Goal: Task Accomplishment & Management: Manage account settings

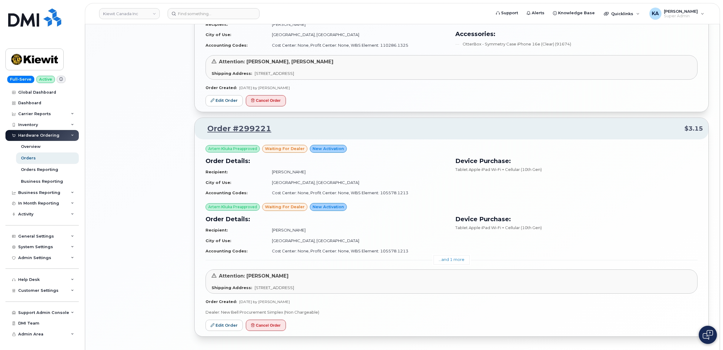
scroll to position [644, 0]
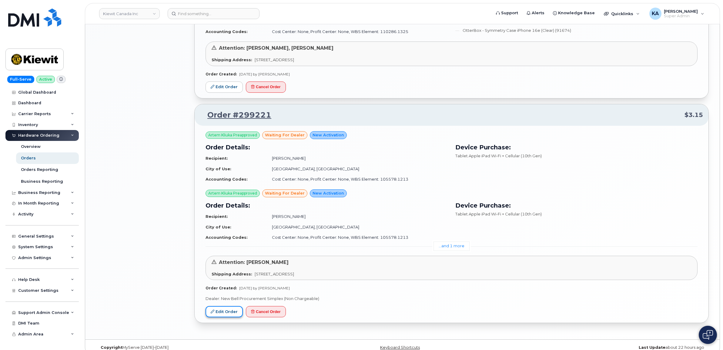
click at [221, 313] on link "Edit Order" at bounding box center [224, 311] width 37 height 11
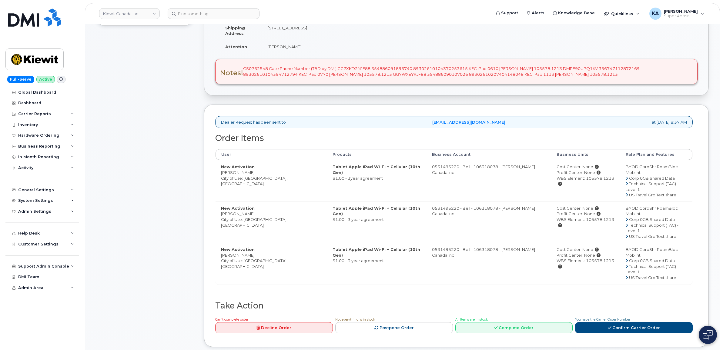
scroll to position [152, 0]
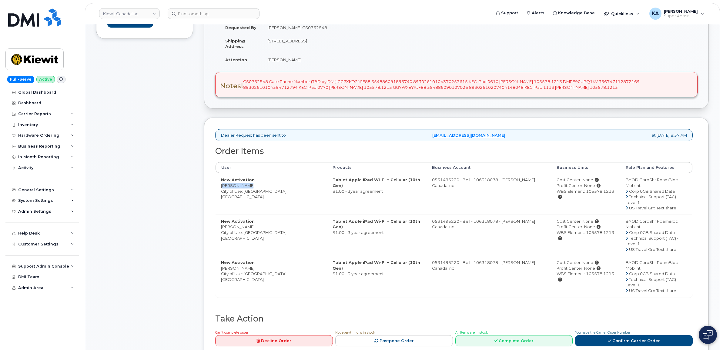
drag, startPoint x: 220, startPoint y: 187, endPoint x: 243, endPoint y: 186, distance: 23.4
click at [243, 186] on td "New Activation Zafeer Kara City of Use: Edmonton, Alberta" at bounding box center [272, 193] width 112 height 41
drag, startPoint x: 243, startPoint y: 186, endPoint x: 240, endPoint y: 187, distance: 3.4
copy td "Zafeer Kara"
drag, startPoint x: 242, startPoint y: 82, endPoint x: 265, endPoint y: 82, distance: 23.0
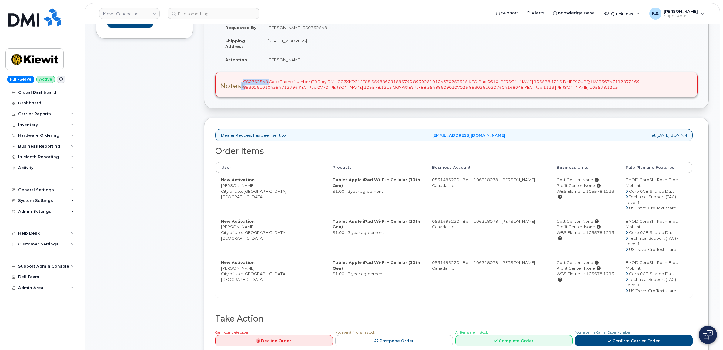
click at [265, 82] on div "Notes! CS0762548 Case Phone Number (TBD by DMI) GG7XKD2NJF88 354886091896740 89…" at bounding box center [456, 84] width 482 height 25
drag, startPoint x: 265, startPoint y: 82, endPoint x: 256, endPoint y: 64, distance: 20.3
click at [256, 64] on td "Attention" at bounding box center [241, 59] width 42 height 13
drag, startPoint x: 266, startPoint y: 80, endPoint x: 243, endPoint y: 81, distance: 22.5
click at [243, 81] on div "Notes! CS0762548 Case Phone Number (TBD by DMI) GG7XKD2NJF88 354886091896740 89…" at bounding box center [456, 84] width 482 height 25
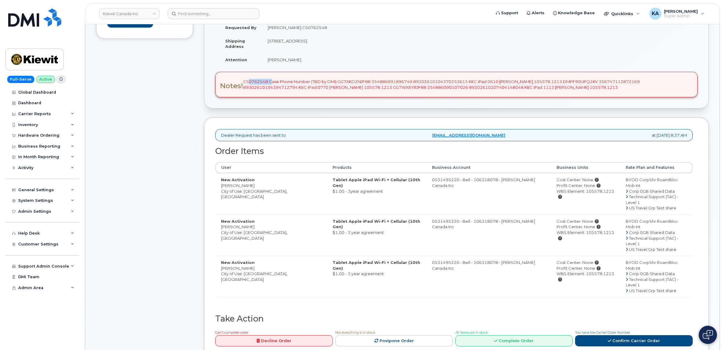
drag, startPoint x: 243, startPoint y: 81, endPoint x: 249, endPoint y: 81, distance: 5.2
copy div "CS0762548"
click at [334, 81] on div "Notes! CS0762548 Case Phone Number (TBD by DMI) GG7XKD2NJF88 354886091896740 89…" at bounding box center [456, 84] width 482 height 25
click at [319, 92] on div "Notes! CS0762548 Case Phone Number (TBD by DMI) GG7XKD2NJF88 354886091896740 89…" at bounding box center [456, 84] width 482 height 25
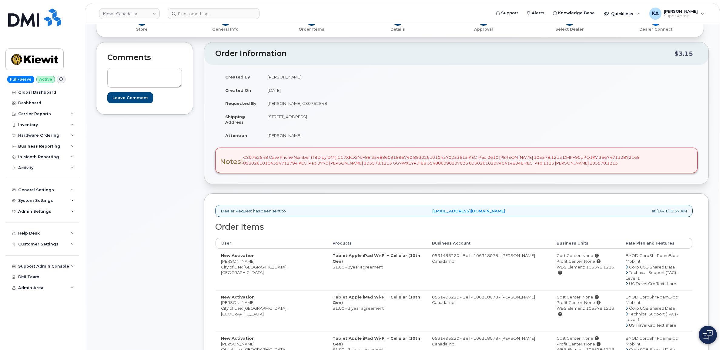
scroll to position [0, 0]
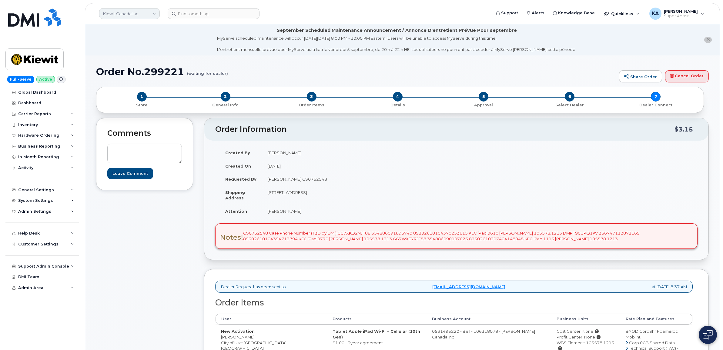
click at [113, 16] on link "Kiewit Canada Inc" at bounding box center [129, 13] width 61 height 11
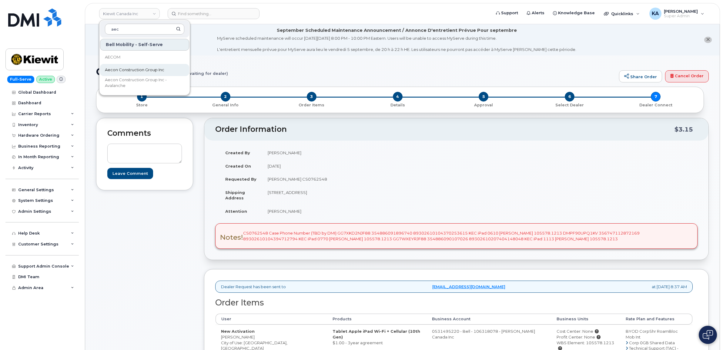
type input "aec"
click at [113, 68] on span "Aecon Construction Group Inc" at bounding box center [134, 70] width 59 height 6
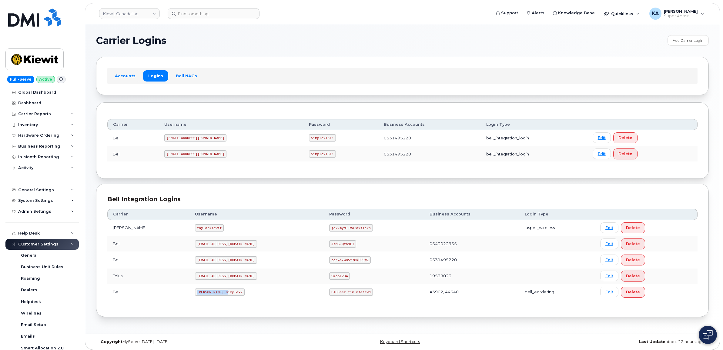
drag, startPoint x: 181, startPoint y: 295, endPoint x: 218, endPoint y: 296, distance: 37.0
click at [221, 296] on td "kiewit.simplex2" at bounding box center [256, 292] width 135 height 16
drag, startPoint x: 218, startPoint y: 296, endPoint x: 193, endPoint y: 296, distance: 24.9
copy code "kiewit.simplex2"
drag, startPoint x: 304, startPoint y: 294, endPoint x: 325, endPoint y: 296, distance: 21.0
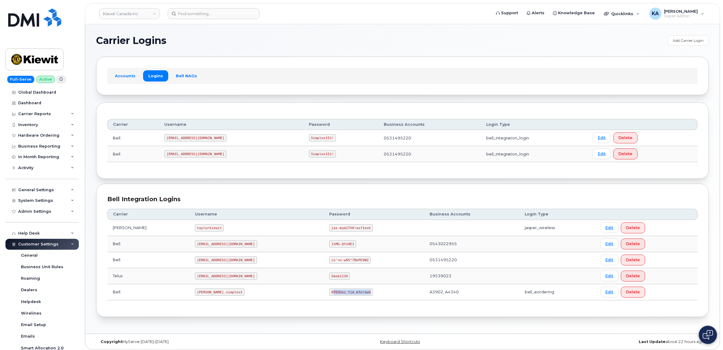
click at [329, 296] on code "BTD3hez_fjm_mfe!ewd" at bounding box center [350, 292] width 43 height 7
drag, startPoint x: 325, startPoint y: 296, endPoint x: 309, endPoint y: 302, distance: 16.9
click at [324, 300] on td "BTD3hez_fjm_mfe!ewd" at bounding box center [374, 292] width 100 height 16
drag, startPoint x: 339, startPoint y: 294, endPoint x: 301, endPoint y: 293, distance: 37.9
click at [329, 293] on code "BTD3hez_fjm_mfe!ewd" at bounding box center [350, 292] width 43 height 7
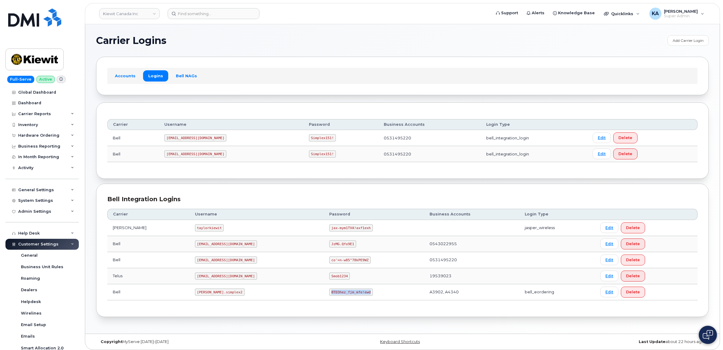
drag, startPoint x: 300, startPoint y: 293, endPoint x: 306, endPoint y: 294, distance: 5.4
copy code "BTD3hez_fjm_mfe!ewd"
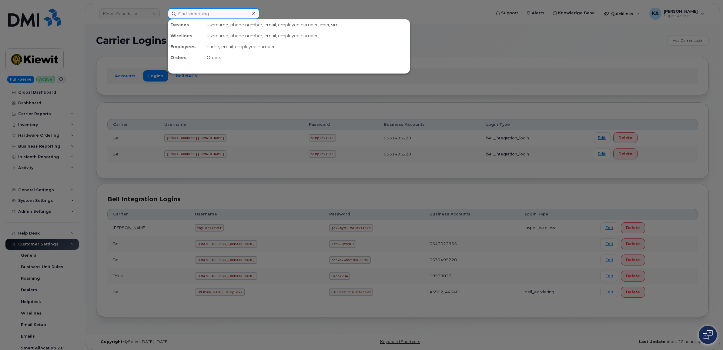
paste input "354886091896740"
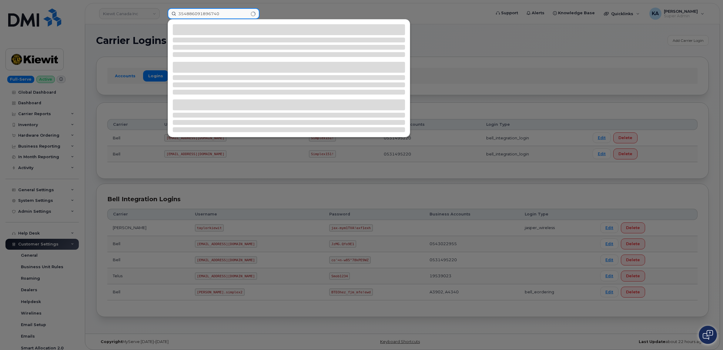
type input "354886091896740"
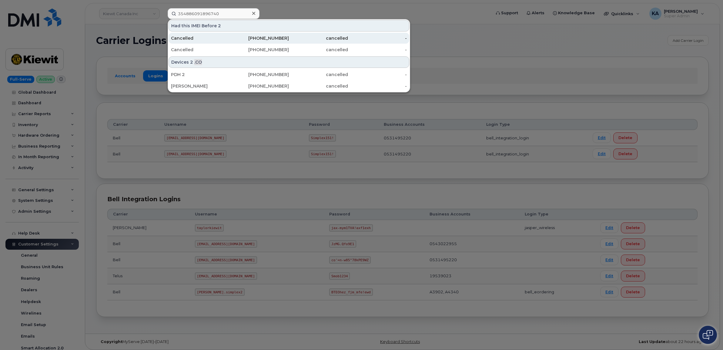
click at [195, 38] on div "Cancelled" at bounding box center [200, 38] width 59 height 6
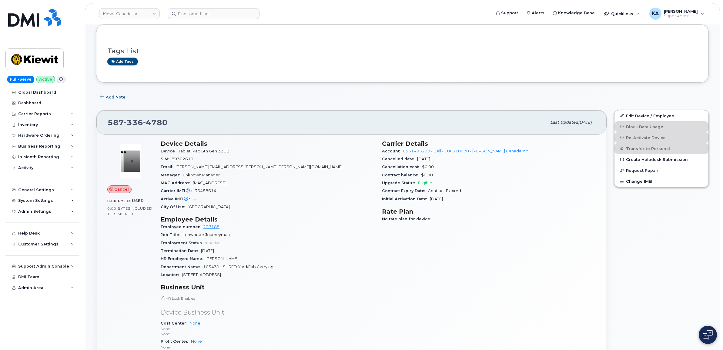
scroll to position [76, 0]
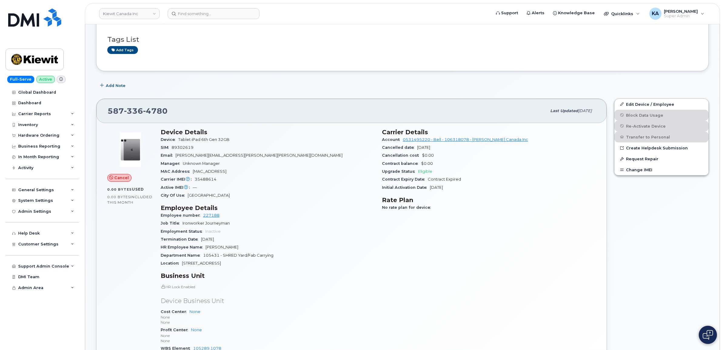
click at [638, 259] on div "Edit Device / Employee Block Data Usage Re-Activate Device Transfer to Personal…" at bounding box center [662, 247] width 102 height 304
click at [46, 246] on span "Customer Settings" at bounding box center [38, 244] width 40 height 5
click at [30, 189] on div "General Settings" at bounding box center [36, 190] width 36 height 5
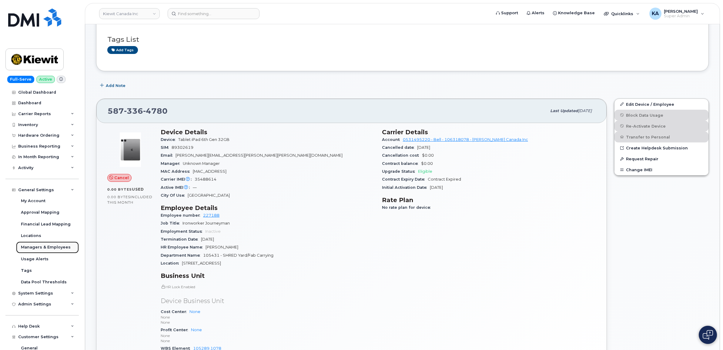
click at [32, 249] on div "Managers & Employees" at bounding box center [46, 247] width 50 height 5
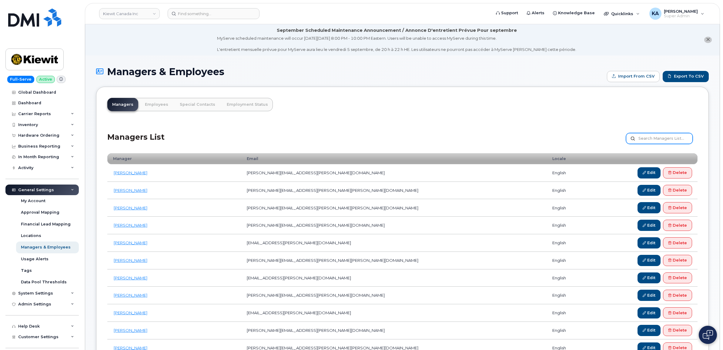
click at [659, 137] on input "text" at bounding box center [659, 138] width 67 height 11
type input "[PERSON_NAME]"
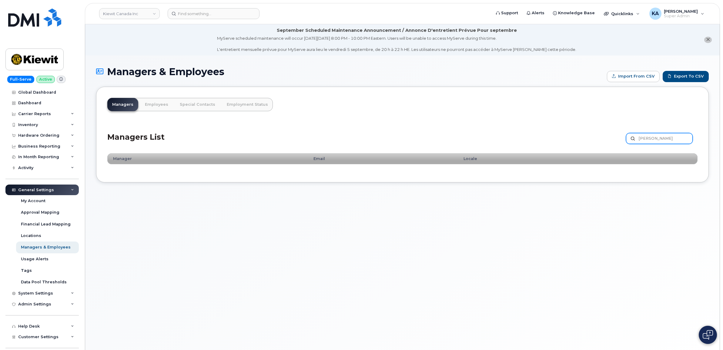
drag, startPoint x: 667, startPoint y: 139, endPoint x: 638, endPoint y: 140, distance: 28.5
click at [638, 140] on input "randy sayres" at bounding box center [659, 138] width 67 height 11
click at [155, 105] on link "Employees" at bounding box center [156, 104] width 33 height 13
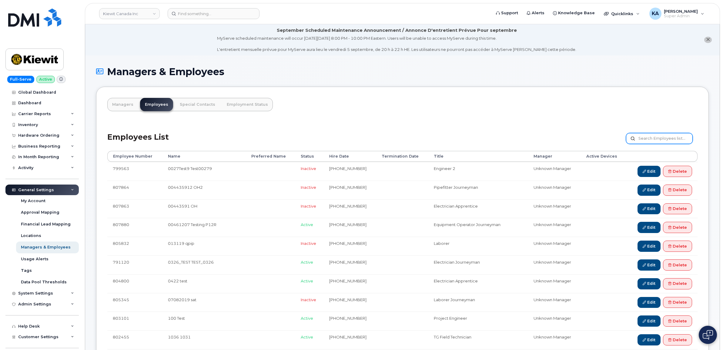
click at [650, 138] on input "text" at bounding box center [659, 138] width 67 height 11
type input "[PERSON_NAME]"
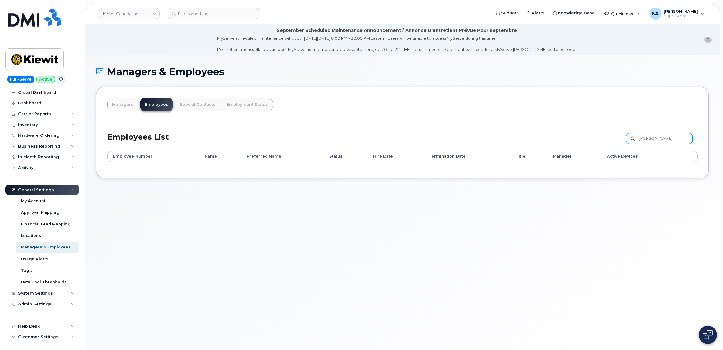
drag, startPoint x: 668, startPoint y: 138, endPoint x: 611, endPoint y: 139, distance: 56.4
click at [612, 139] on div "Employees List [PERSON_NAME] Customize Filter Refresh Export" at bounding box center [402, 136] width 590 height 29
paste input "[PERSON_NAME]"
type input "[PERSON_NAME]"
click at [123, 102] on link "Managers" at bounding box center [122, 104] width 31 height 13
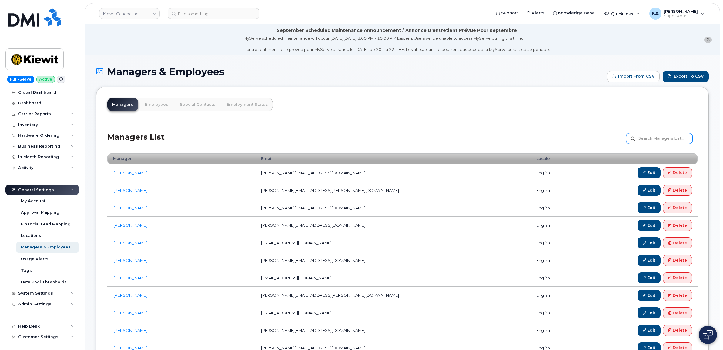
click at [652, 139] on input "text" at bounding box center [659, 138] width 67 height 11
paste input "[PERSON_NAME]"
type input "[PERSON_NAME]"
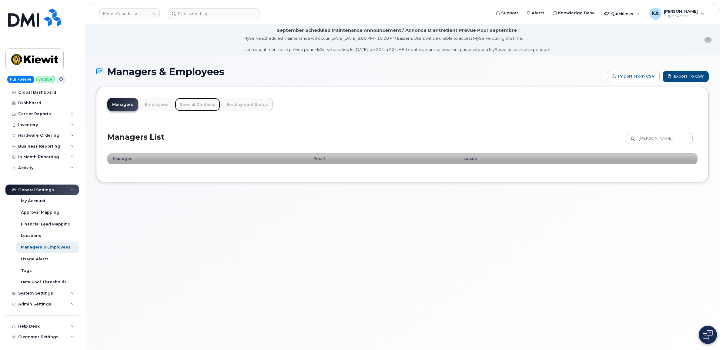
click at [196, 104] on link "Special Contacts" at bounding box center [197, 104] width 45 height 13
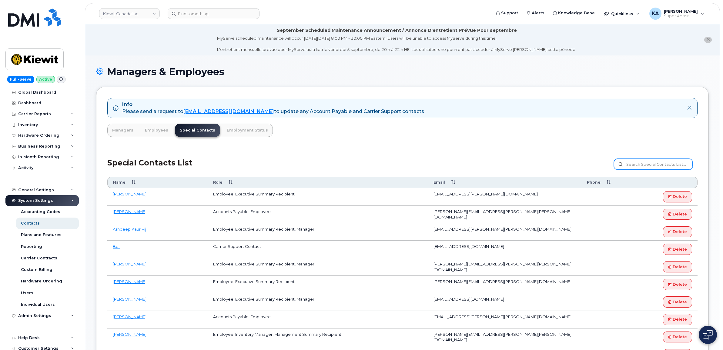
click at [649, 164] on input "text" at bounding box center [653, 164] width 79 height 11
paste input "Zafeer Kara"
type input "Zafeer Kara"
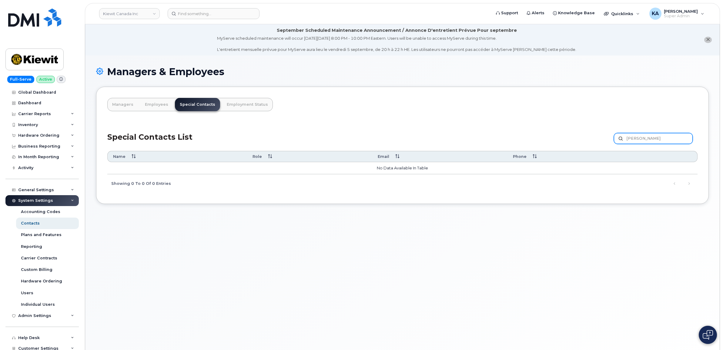
drag, startPoint x: 652, startPoint y: 137, endPoint x: 602, endPoint y: 140, distance: 50.4
click at [602, 138] on div "Special Contacts List [PERSON_NAME] Customize Filter Refresh Export" at bounding box center [402, 136] width 590 height 29
type input "[PERSON_NAME]"
click at [239, 105] on link "Employment Status" at bounding box center [247, 104] width 51 height 13
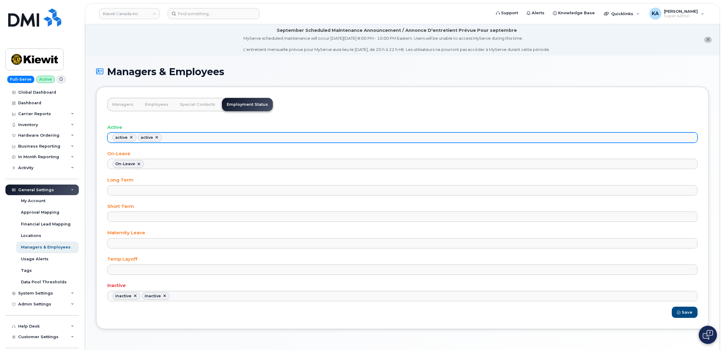
click at [157, 137] on link at bounding box center [156, 137] width 5 height 5
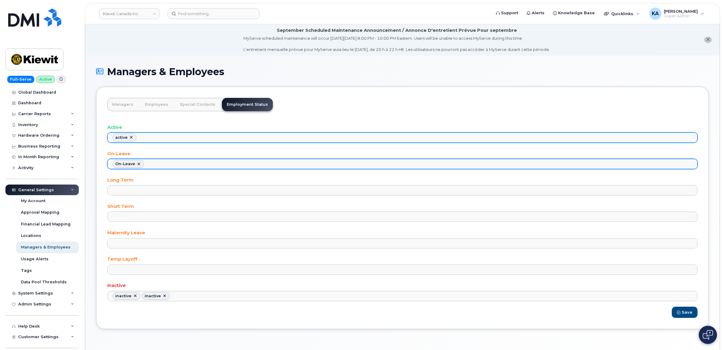
click at [137, 164] on link at bounding box center [138, 164] width 5 height 5
select select
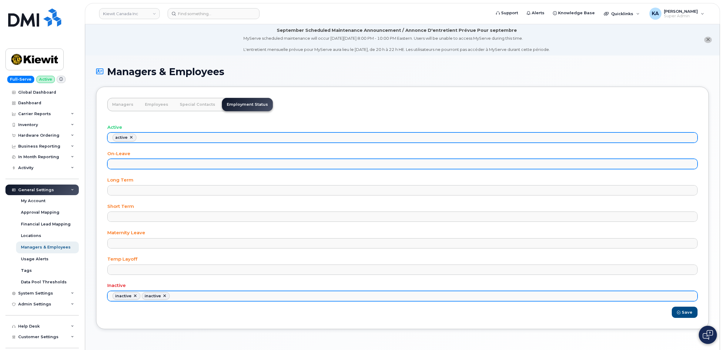
click at [134, 297] on link at bounding box center [135, 296] width 5 height 5
select select "inactive"
click at [137, 299] on li "inactive" at bounding box center [126, 296] width 28 height 8
click at [136, 298] on link at bounding box center [135, 296] width 5 height 5
select select
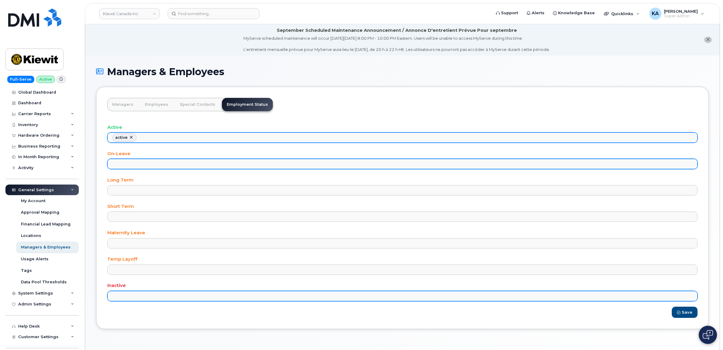
click at [132, 163] on ul at bounding box center [403, 164] width 590 height 10
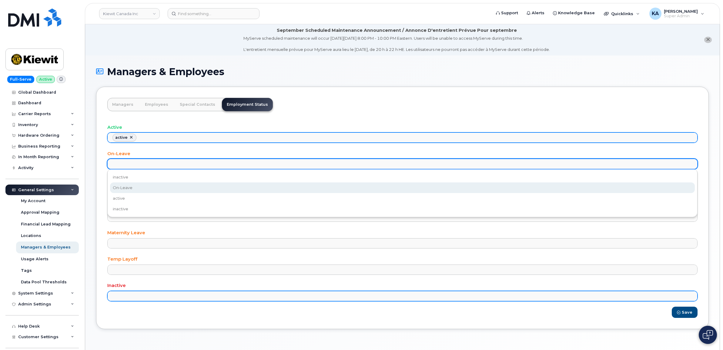
select select "On-Leave"
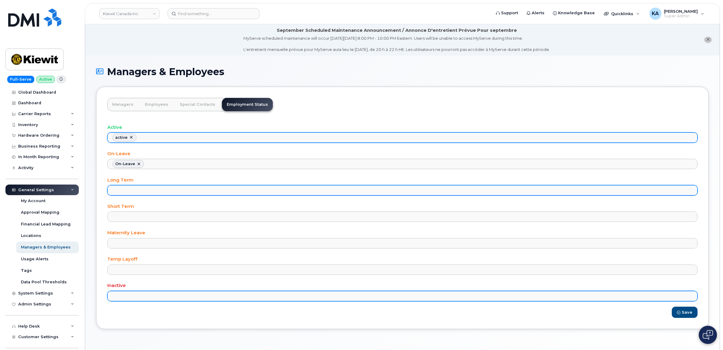
click at [123, 190] on ul at bounding box center [403, 191] width 590 height 10
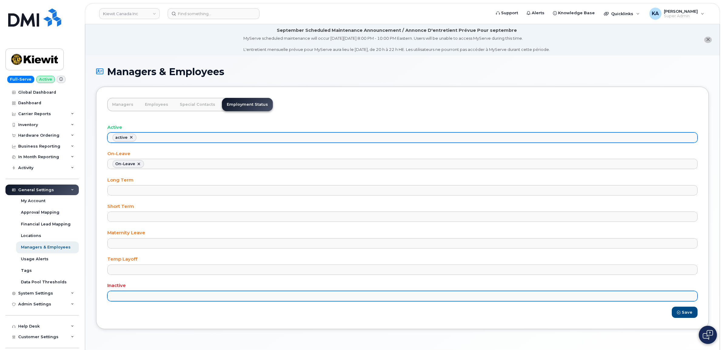
click at [127, 295] on ul at bounding box center [403, 296] width 590 height 10
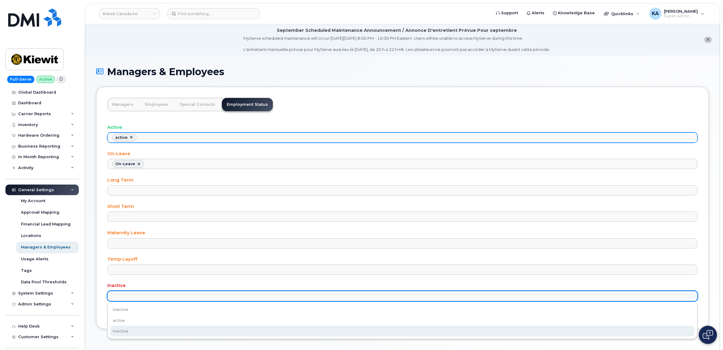
select select "inactive"
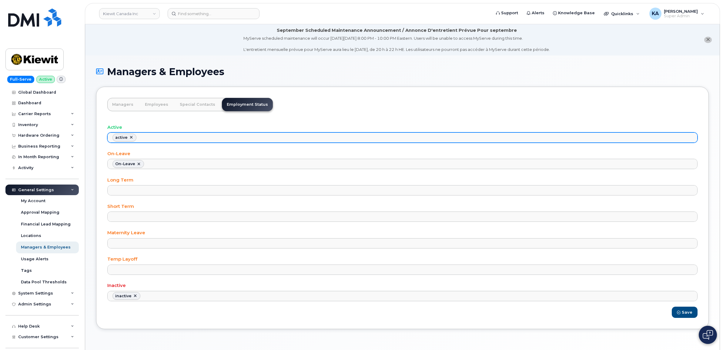
scroll to position [11, 0]
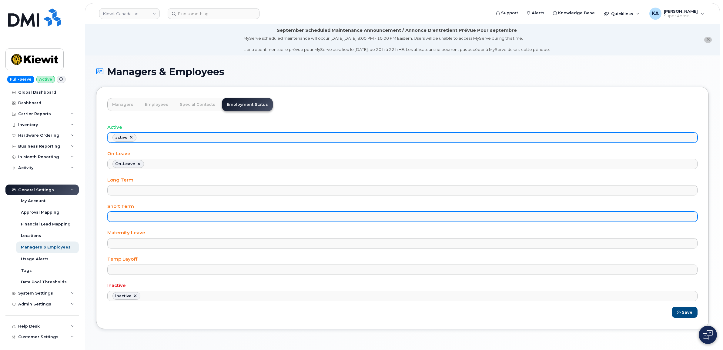
click at [131, 215] on ul at bounding box center [403, 217] width 590 height 10
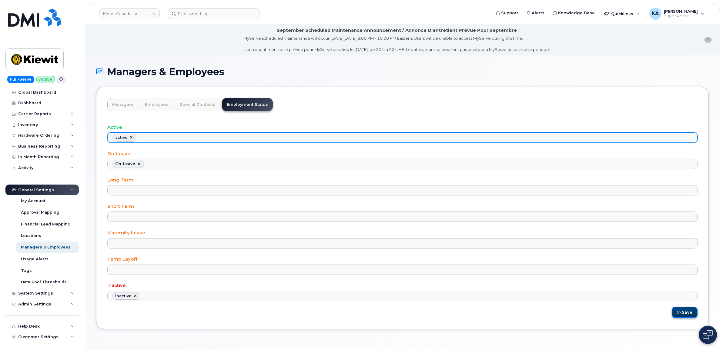
click at [687, 316] on button "Save" at bounding box center [685, 312] width 26 height 11
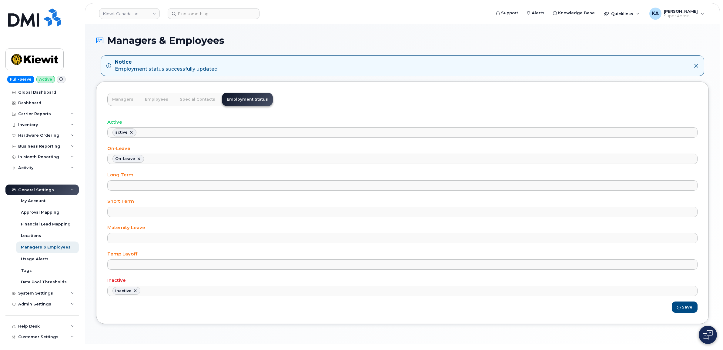
select select "On-Leave"
select select
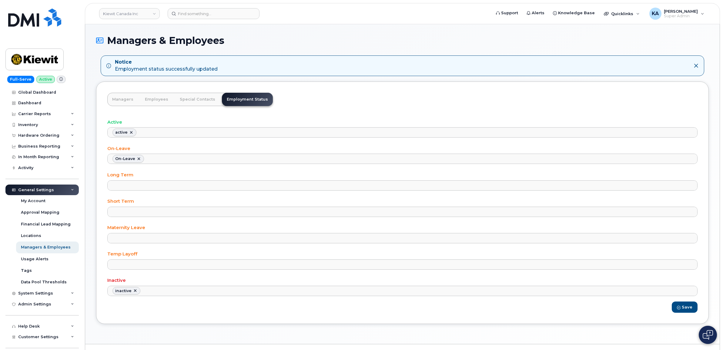
select select "inactive"
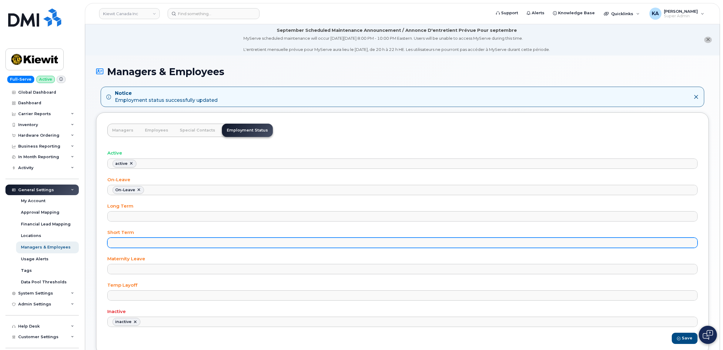
click at [126, 242] on ul at bounding box center [403, 243] width 590 height 10
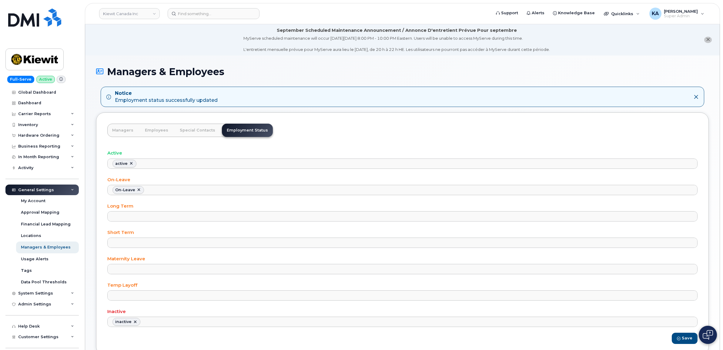
click at [124, 293] on ul at bounding box center [403, 296] width 590 height 10
click at [119, 268] on ul at bounding box center [403, 269] width 590 height 10
click at [127, 129] on link "Managers" at bounding box center [122, 130] width 31 height 13
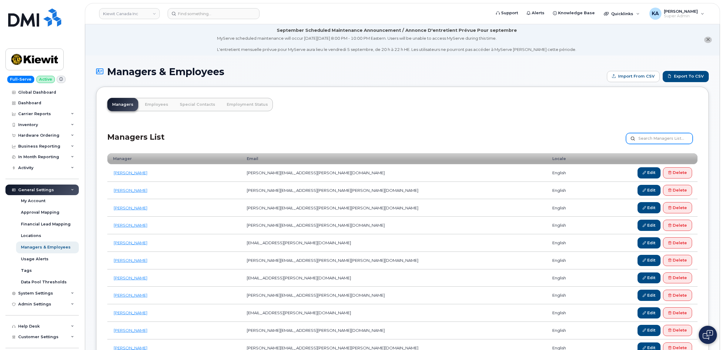
click at [652, 140] on input "text" at bounding box center [659, 138] width 67 height 11
type input "Randy"
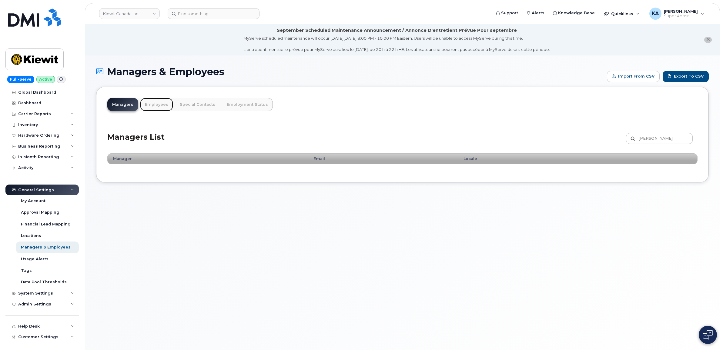
click at [151, 103] on link "Employees" at bounding box center [156, 104] width 33 height 13
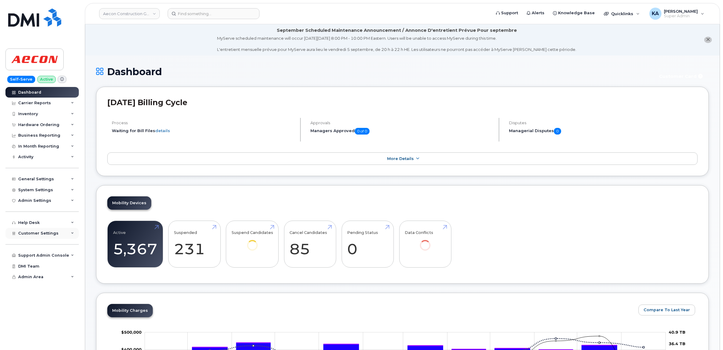
click at [37, 236] on span "Customer Settings" at bounding box center [38, 233] width 40 height 5
click at [38, 125] on div "Hardware Ordering" at bounding box center [38, 124] width 41 height 5
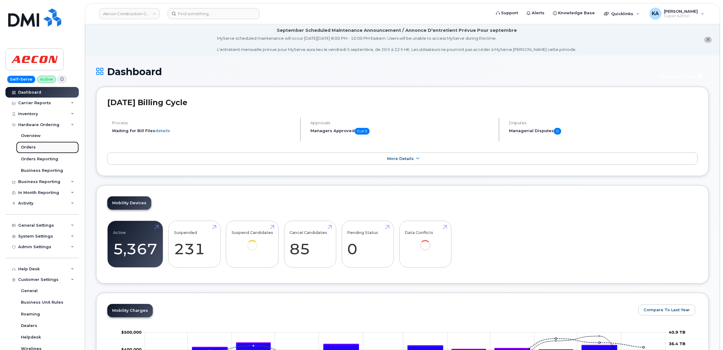
click at [26, 147] on div "Orders" at bounding box center [28, 147] width 15 height 5
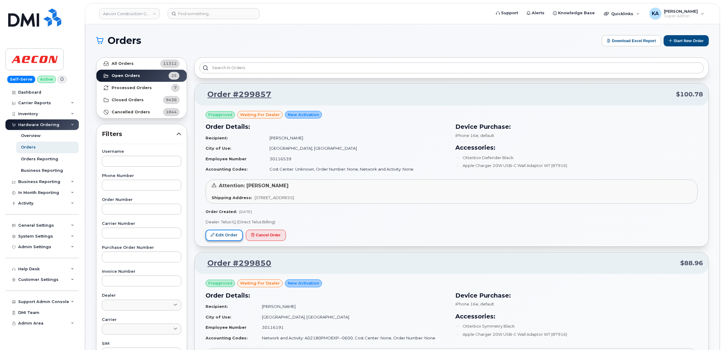
click at [216, 234] on link "Edit Order" at bounding box center [224, 235] width 37 height 11
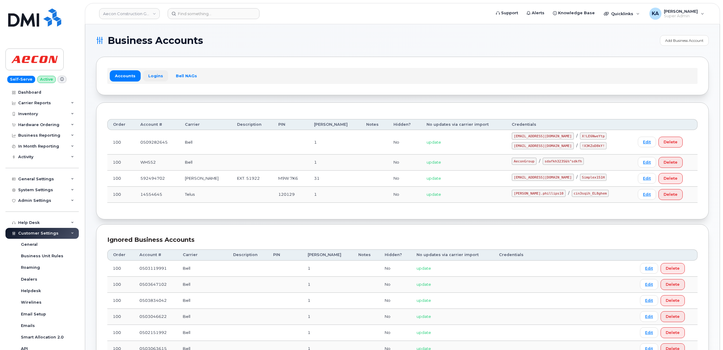
click at [156, 77] on link "Logins" at bounding box center [155, 75] width 25 height 11
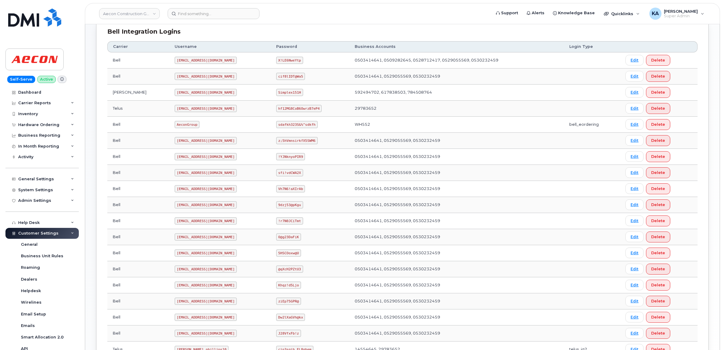
scroll to position [189, 0]
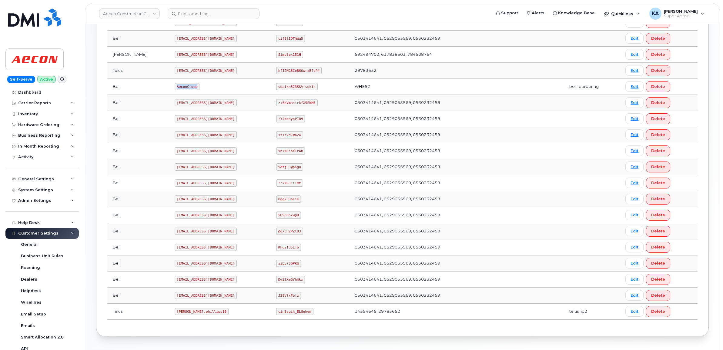
drag, startPoint x: 150, startPoint y: 87, endPoint x: 169, endPoint y: 91, distance: 18.8
click at [175, 90] on code "AeconGroup" at bounding box center [187, 86] width 25 height 7
drag, startPoint x: 169, startPoint y: 91, endPoint x: 164, endPoint y: 88, distance: 5.5
copy code "AeconGroup"
drag, startPoint x: 267, startPoint y: 87, endPoint x: 311, endPoint y: 91, distance: 44.1
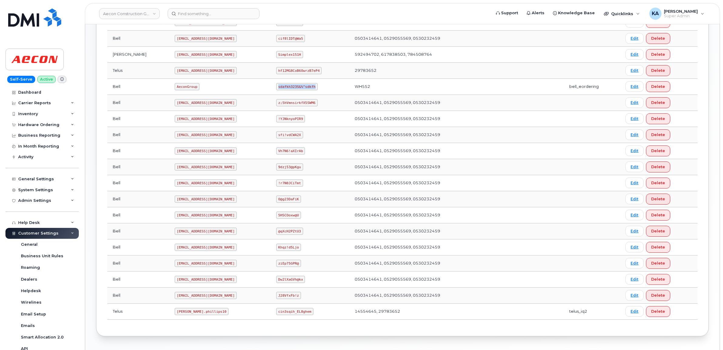
click at [311, 91] on td "sdafkh323S&%^sdkfh" at bounding box center [310, 87] width 79 height 16
drag, startPoint x: 311, startPoint y: 91, endPoint x: 298, endPoint y: 86, distance: 13.8
copy code "sdafkh323S&%^sdkfh"
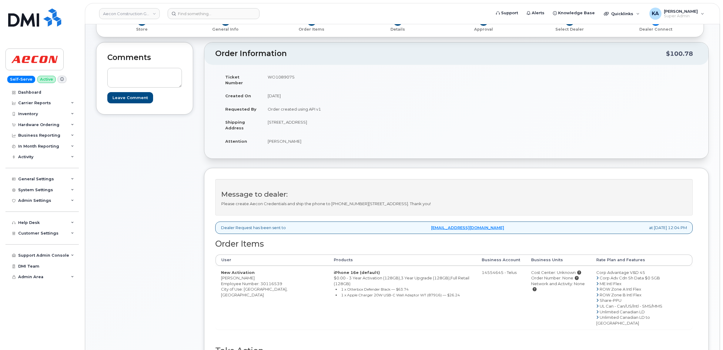
scroll to position [114, 0]
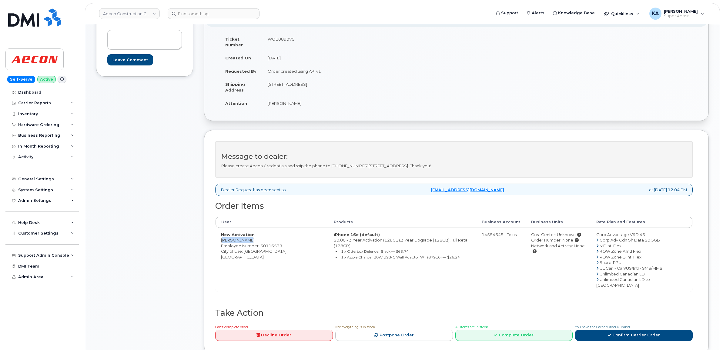
drag, startPoint x: 220, startPoint y: 236, endPoint x: 245, endPoint y: 235, distance: 24.9
click at [245, 235] on td "New Activation [PERSON_NAME] Employee Number: 30116539 City of Use: [GEOGRAPHIC…" at bounding box center [272, 260] width 113 height 64
drag, startPoint x: 245, startPoint y: 235, endPoint x: 240, endPoint y: 236, distance: 4.9
copy td "[PERSON_NAME]"
drag, startPoint x: 260, startPoint y: 241, endPoint x: 283, endPoint y: 240, distance: 23.1
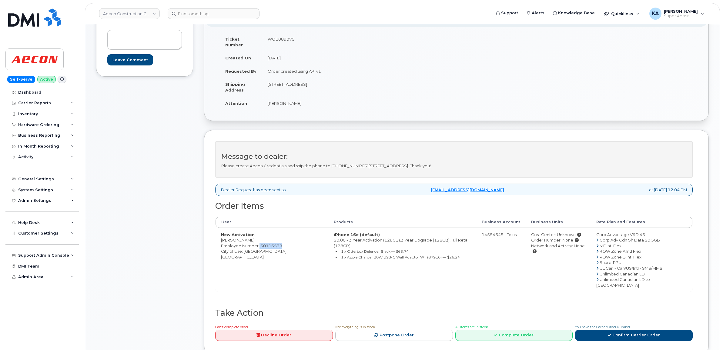
click at [283, 240] on td "New Activation Edi Gerrard Employee Number: 30116539 City of Use: Vancouver, Br…" at bounding box center [272, 260] width 113 height 64
drag, startPoint x: 283, startPoint y: 240, endPoint x: 279, endPoint y: 241, distance: 4.1
copy span "30116539"
drag, startPoint x: 219, startPoint y: 236, endPoint x: 249, endPoint y: 235, distance: 29.7
click at [249, 235] on td "New Activation Edi Gerrard Employee Number: 30116539 City of Use: Vancouver, Br…" at bounding box center [272, 260] width 113 height 64
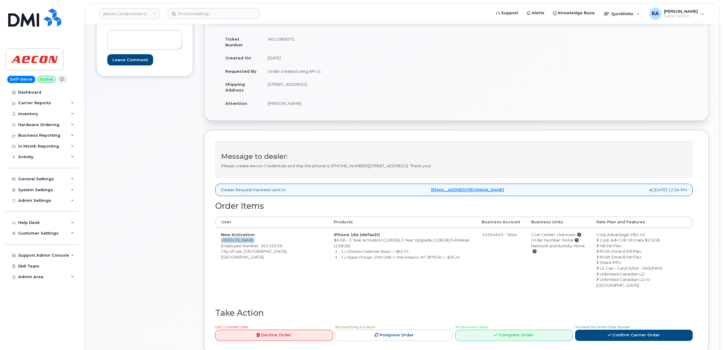
drag, startPoint x: 249, startPoint y: 235, endPoint x: 236, endPoint y: 236, distance: 12.2
copy td "Edi Gerrard"
drag, startPoint x: 269, startPoint y: 81, endPoint x: 320, endPoint y: 79, distance: 51.6
click at [320, 79] on td "11955 210st MAple Ridge BC Vancouver BC V2X 7P3" at bounding box center [357, 87] width 190 height 19
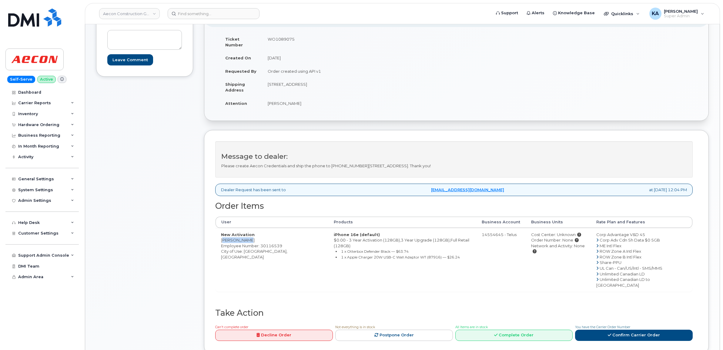
drag, startPoint x: 320, startPoint y: 79, endPoint x: 316, endPoint y: 79, distance: 4.2
copy td "11955 210st MAple Ridge"
click at [638, 330] on link "Confirm Carrier Order" at bounding box center [634, 335] width 118 height 11
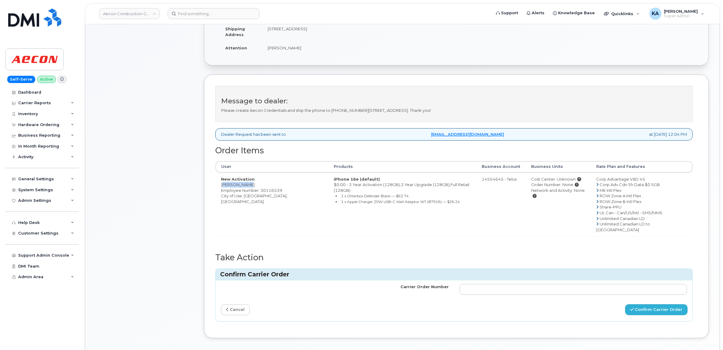
scroll to position [189, 0]
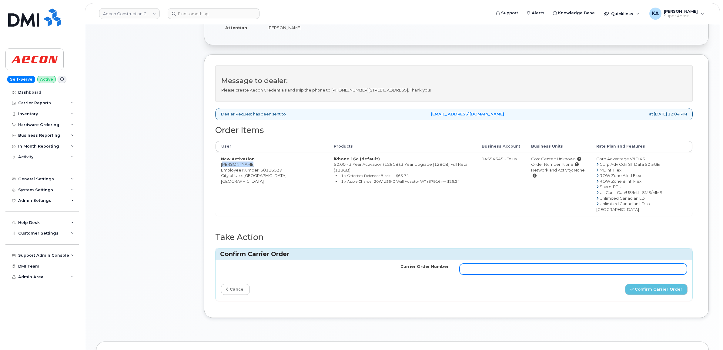
click at [526, 264] on input "Carrier Order Number" at bounding box center [574, 269] width 228 height 11
paste input "TL60024416"
type input "TL60024416"
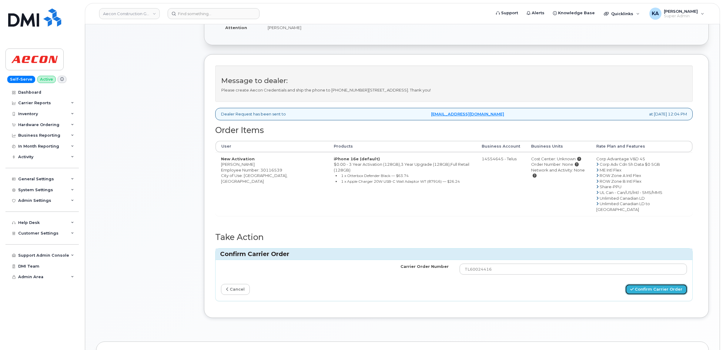
click at [645, 284] on button "Confirm Carrier Order" at bounding box center [656, 289] width 62 height 11
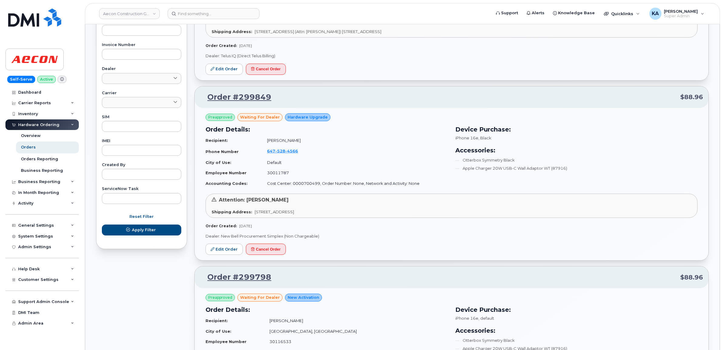
scroll to position [189, 0]
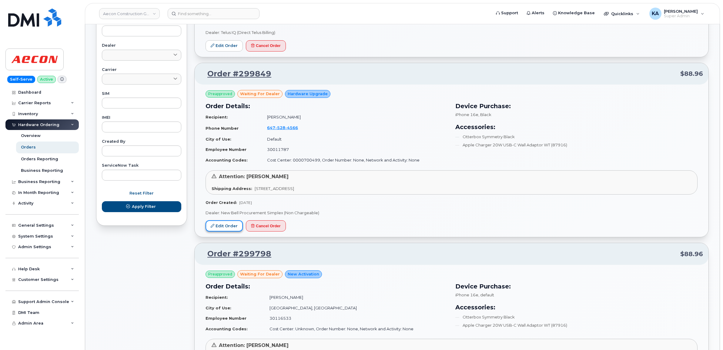
click at [222, 224] on link "Edit Order" at bounding box center [224, 225] width 37 height 11
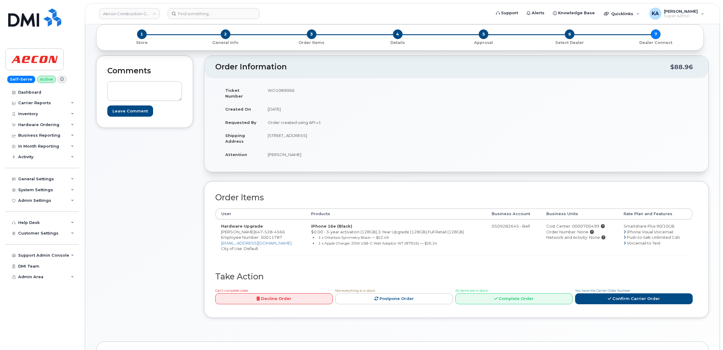
scroll to position [76, 0]
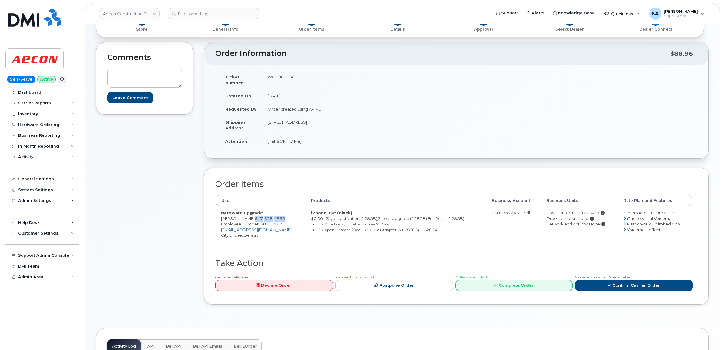
drag, startPoint x: 276, startPoint y: 213, endPoint x: 244, endPoint y: 212, distance: 31.6
click at [244, 212] on td "Hardware Upgrade [PERSON_NAME] [PHONE_NUMBER] Employee Number: 30011787 [EMAIL_…" at bounding box center [261, 224] width 90 height 36
copy span "[PHONE_NUMBER]"
drag, startPoint x: 285, startPoint y: 219, endPoint x: 261, endPoint y: 221, distance: 24.3
click at [261, 221] on td "Hardware Upgrade [PERSON_NAME] [PHONE_NUMBER] Employee Number: 30011787 [EMAIL_…" at bounding box center [261, 224] width 90 height 36
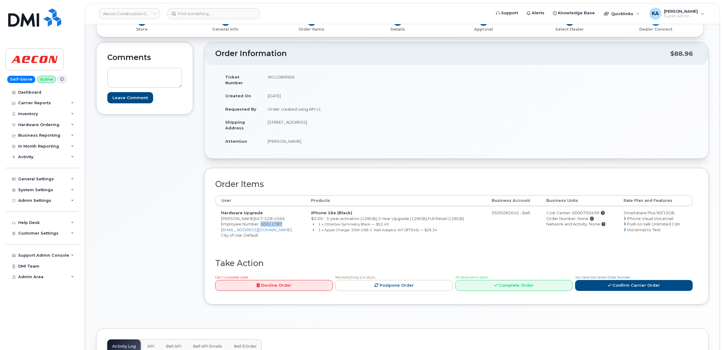
copy span "30011787"
drag, startPoint x: 267, startPoint y: 119, endPoint x: 306, endPoint y: 121, distance: 39.2
click at [306, 121] on td "[STREET_ADDRESS]" at bounding box center [357, 125] width 190 height 19
drag, startPoint x: 306, startPoint y: 121, endPoint x: 300, endPoint y: 117, distance: 6.1
copy td "[STREET_ADDRESS]"
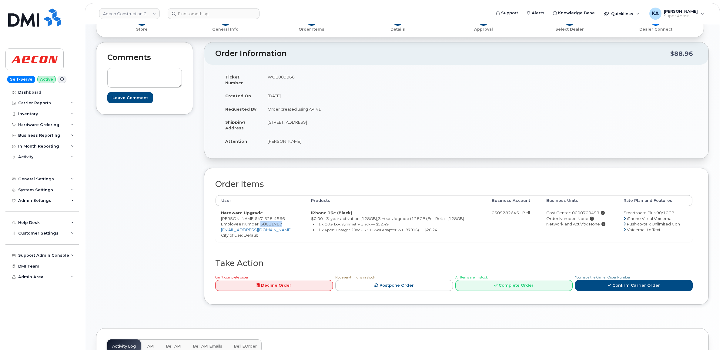
drag, startPoint x: 331, startPoint y: 116, endPoint x: 355, endPoint y: 116, distance: 24.3
click at [356, 117] on td "[STREET_ADDRESS]" at bounding box center [357, 125] width 190 height 19
drag, startPoint x: 355, startPoint y: 116, endPoint x: 342, endPoint y: 117, distance: 13.4
copy td "M1M2B1"
drag, startPoint x: 267, startPoint y: 137, endPoint x: 293, endPoint y: 137, distance: 25.8
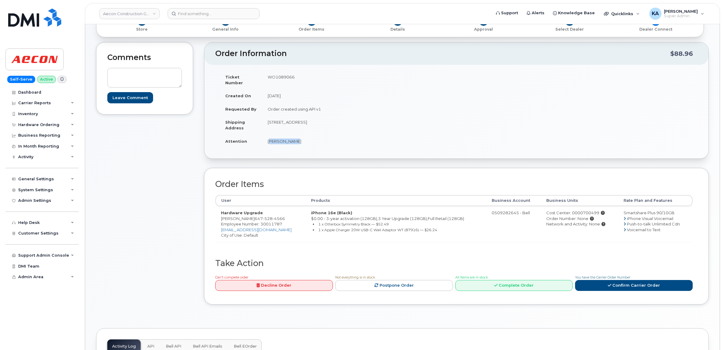
click at [293, 137] on td "[PERSON_NAME]" at bounding box center [357, 141] width 190 height 13
drag, startPoint x: 293, startPoint y: 137, endPoint x: 287, endPoint y: 136, distance: 5.5
copy td "[PERSON_NAME]"
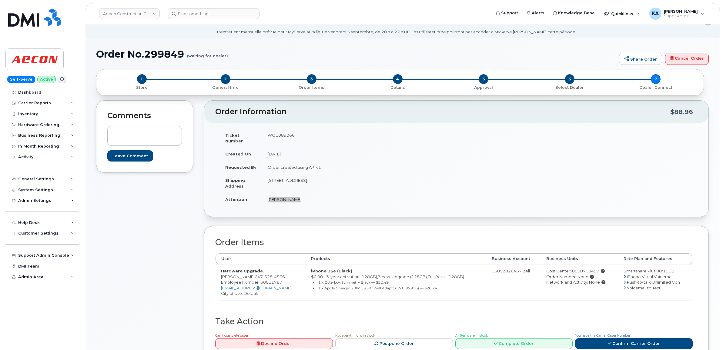
scroll to position [0, 0]
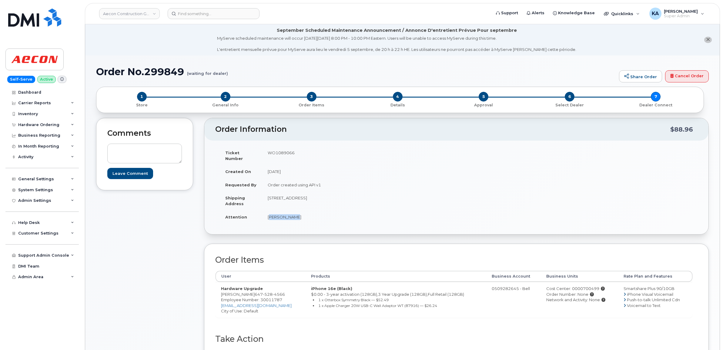
drag, startPoint x: 267, startPoint y: 153, endPoint x: 299, endPoint y: 155, distance: 31.3
click at [299, 155] on td "WO1089066" at bounding box center [357, 155] width 190 height 19
drag, startPoint x: 298, startPoint y: 155, endPoint x: 288, endPoint y: 153, distance: 9.8
copy td "WO1089066"
drag, startPoint x: 566, startPoint y: 284, endPoint x: 593, endPoint y: 282, distance: 27.3
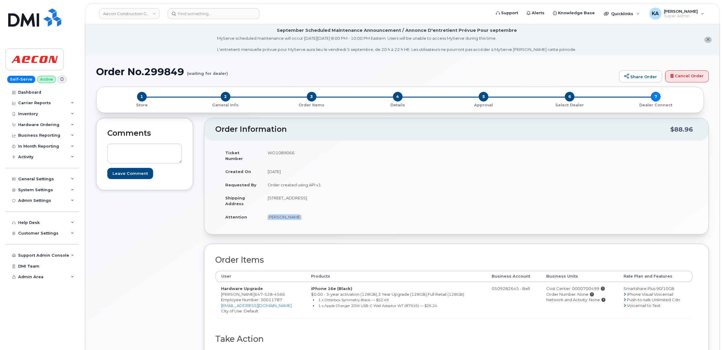
click at [593, 286] on div "Cost Center: 0000700499" at bounding box center [579, 289] width 66 height 6
drag, startPoint x: 593, startPoint y: 282, endPoint x: 587, endPoint y: 283, distance: 6.4
copy div "0000700499"
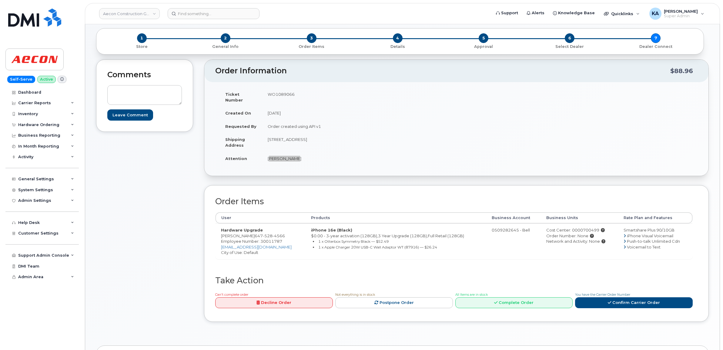
scroll to position [76, 0]
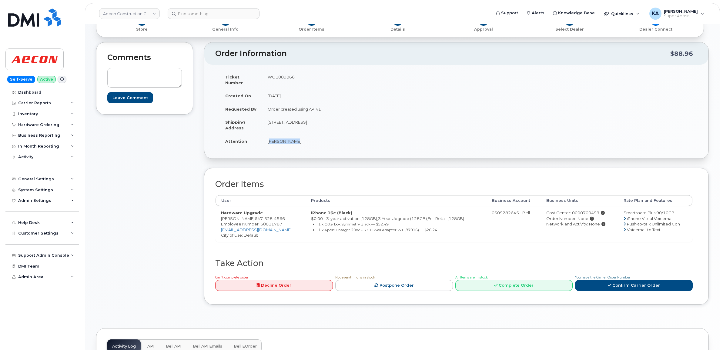
drag, startPoint x: 268, startPoint y: 136, endPoint x: 293, endPoint y: 137, distance: 25.8
click at [293, 137] on td "[PERSON_NAME]" at bounding box center [357, 141] width 190 height 13
drag, startPoint x: 293, startPoint y: 137, endPoint x: 293, endPoint y: 146, distance: 9.1
click at [294, 146] on div "Ticket Number WO1089066 Created On [DATE] Requested By Order created using API …" at bounding box center [335, 111] width 241 height 83
drag, startPoint x: 260, startPoint y: 218, endPoint x: 283, endPoint y: 222, distance: 23.6
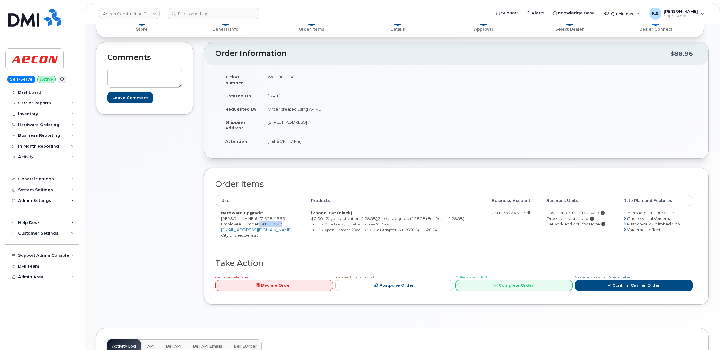
click at [283, 222] on td "Hardware Upgrade [PERSON_NAME] [PHONE_NUMBER] Employee Number: 30011787 [EMAIL_…" at bounding box center [261, 224] width 90 height 36
drag, startPoint x: 283, startPoint y: 222, endPoint x: 279, endPoint y: 220, distance: 4.1
copy span "30011787"
click at [600, 280] on link "Confirm Carrier Order" at bounding box center [634, 285] width 118 height 11
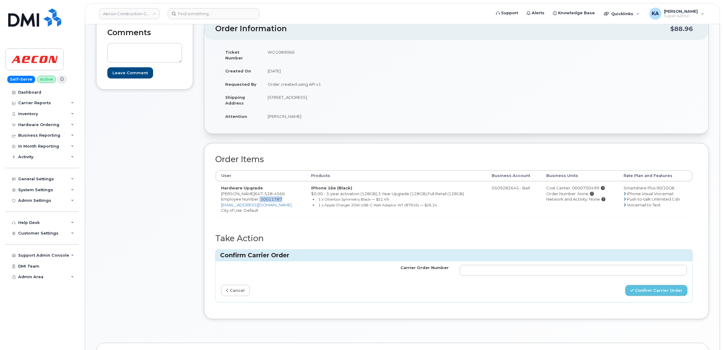
scroll to position [114, 0]
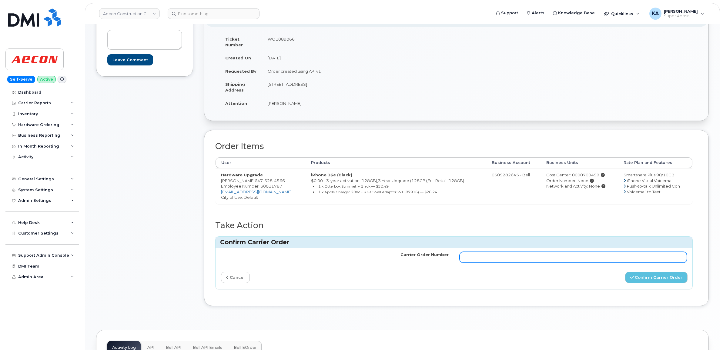
click at [471, 253] on input "Carrier Order Number" at bounding box center [574, 257] width 228 height 11
paste input "3012342"
type input "3012342"
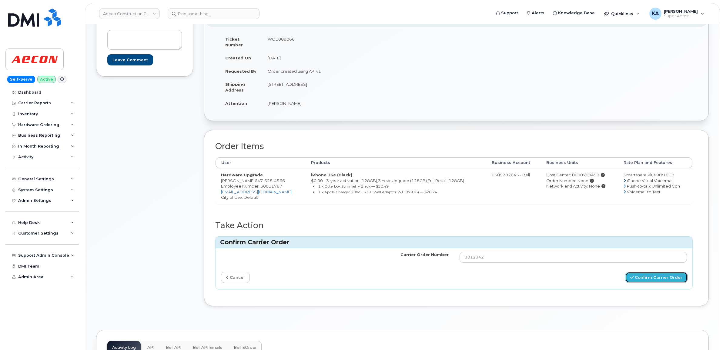
click at [642, 272] on button "Confirm Carrier Order" at bounding box center [656, 277] width 62 height 11
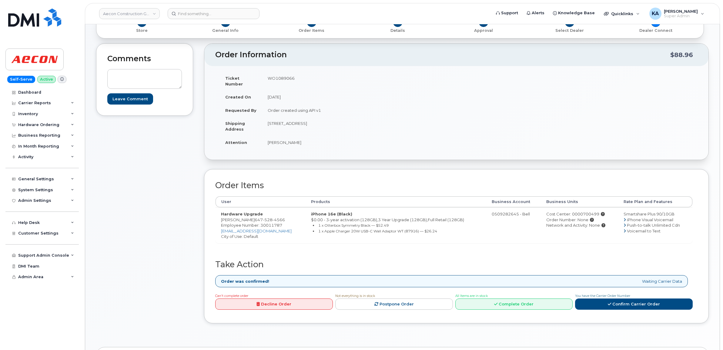
scroll to position [76, 0]
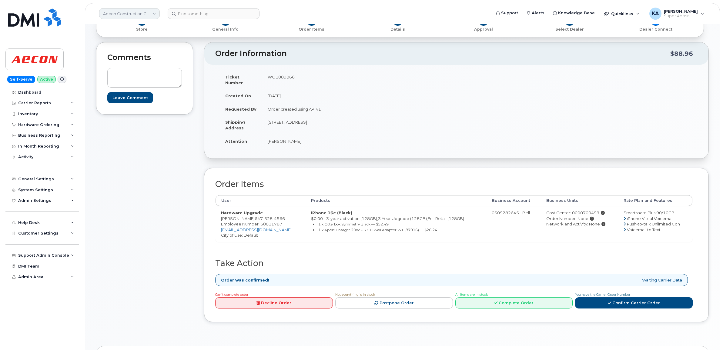
click at [120, 14] on link "Aecon Construction Group Inc" at bounding box center [129, 13] width 61 height 11
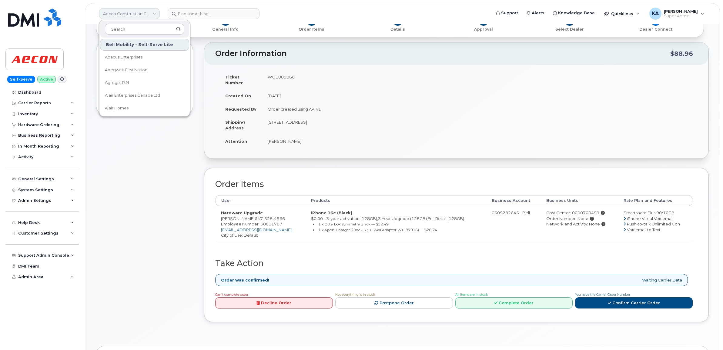
type input "h"
type input "jazz"
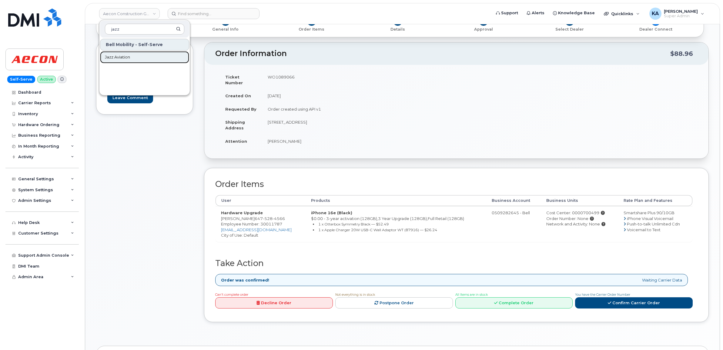
click at [120, 56] on span "Jazz Aviation" at bounding box center [117, 57] width 25 height 6
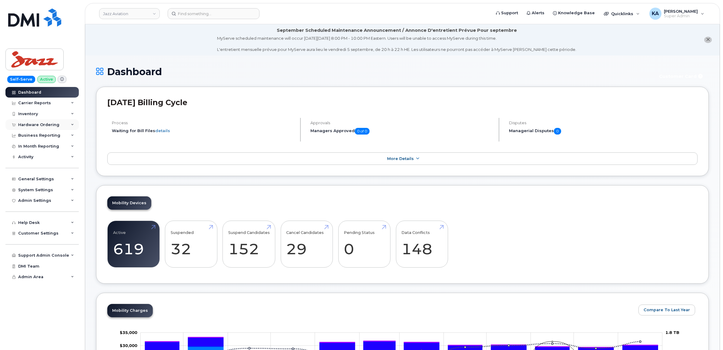
click at [36, 125] on div "Hardware Ordering" at bounding box center [38, 124] width 41 height 5
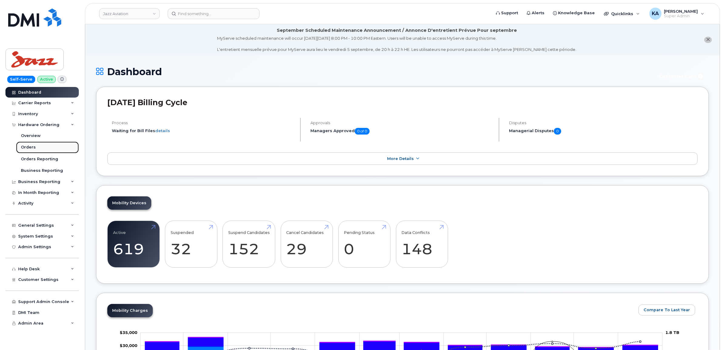
click at [22, 146] on div "Orders" at bounding box center [28, 147] width 15 height 5
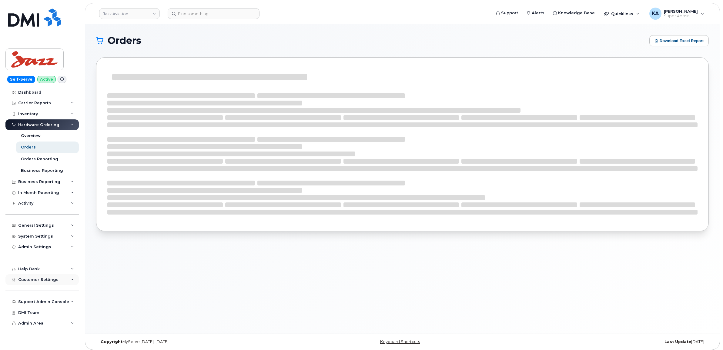
click at [42, 281] on span "Customer Settings" at bounding box center [38, 279] width 40 height 5
click at [29, 147] on div "Orders" at bounding box center [28, 147] width 15 height 5
click at [26, 90] on div "Dashboard" at bounding box center [29, 92] width 23 height 5
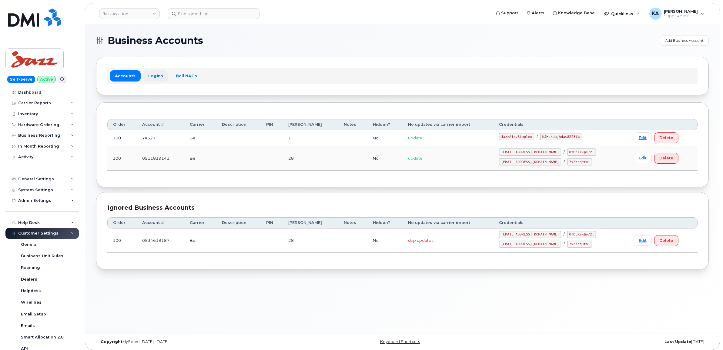
click at [150, 76] on link "Logins" at bounding box center [155, 75] width 25 height 11
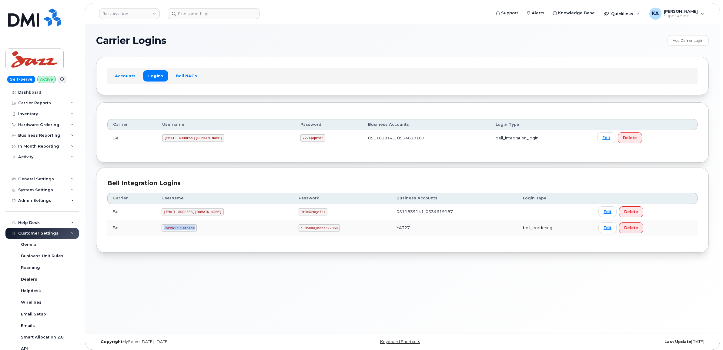
drag, startPoint x: 164, startPoint y: 229, endPoint x: 196, endPoint y: 233, distance: 32.0
click at [196, 233] on td "JazzAir.Simplex" at bounding box center [224, 228] width 137 height 16
drag, startPoint x: 196, startPoint y: 233, endPoint x: 188, endPoint y: 229, distance: 8.7
copy code "JazzAir.Simplex"
drag, startPoint x: 275, startPoint y: 228, endPoint x: 314, endPoint y: 232, distance: 39.3
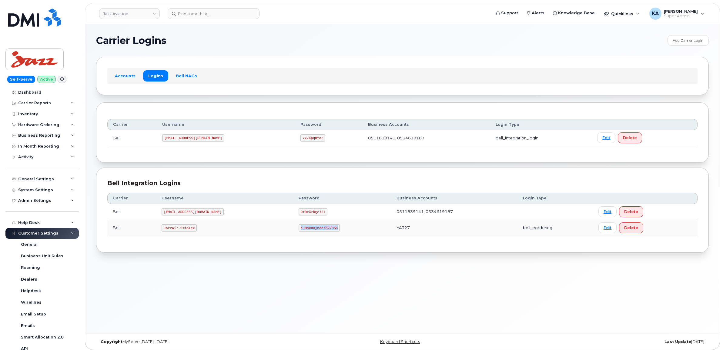
click at [316, 233] on td "KJHskdajhdas8223$%" at bounding box center [342, 228] width 98 height 16
drag, startPoint x: 314, startPoint y: 232, endPoint x: 305, endPoint y: 229, distance: 9.9
copy code "KJHskdajhdas8223$%"
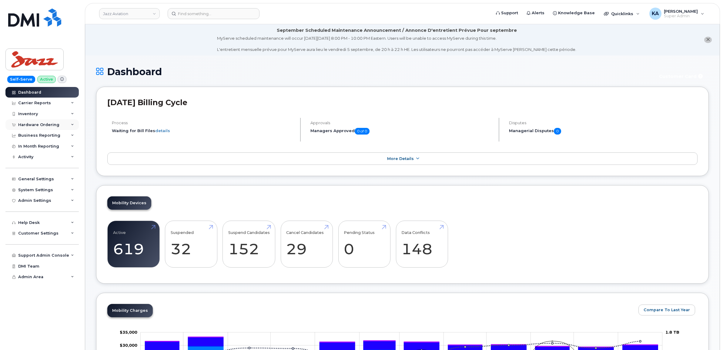
click at [27, 125] on div "Hardware Ordering" at bounding box center [38, 124] width 41 height 5
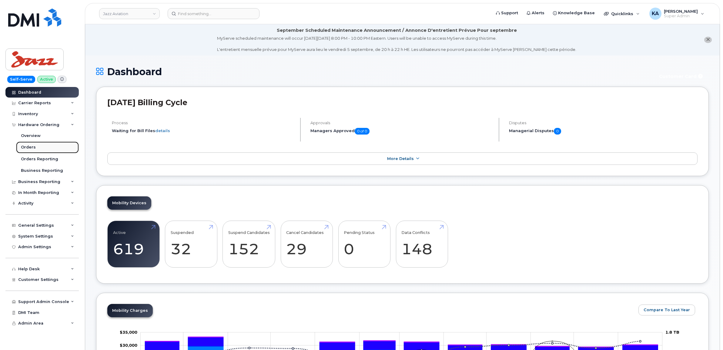
click at [25, 148] on div "Orders" at bounding box center [28, 147] width 15 height 5
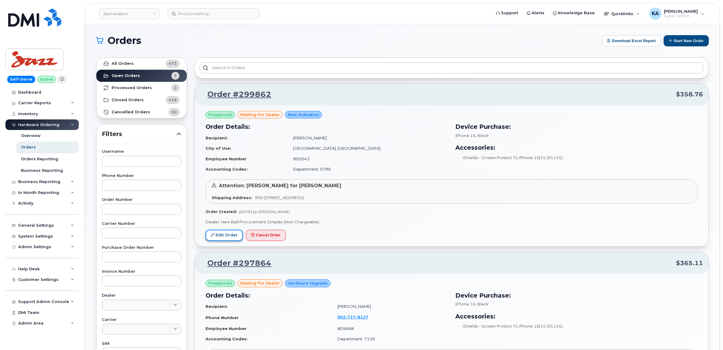
click at [222, 234] on link "Edit Order" at bounding box center [224, 235] width 37 height 11
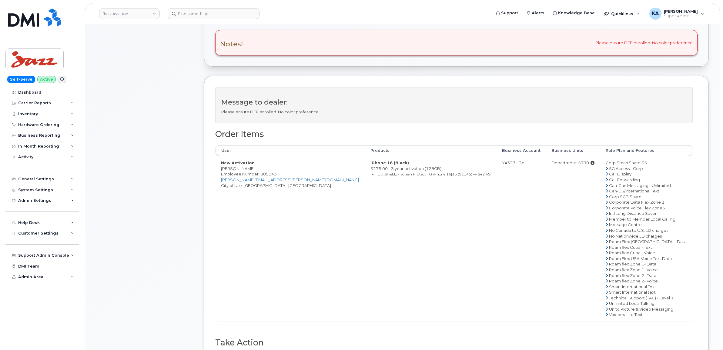
scroll to position [227, 0]
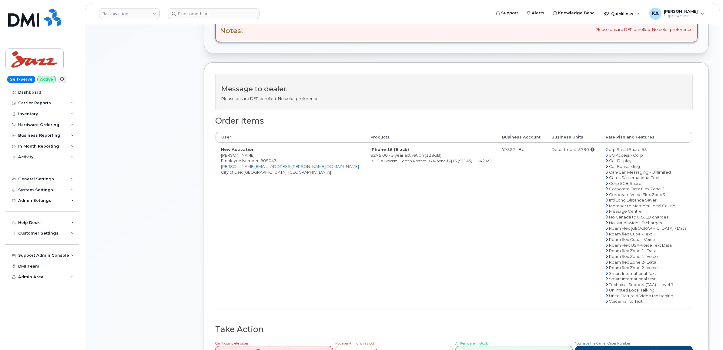
drag, startPoint x: 219, startPoint y: 156, endPoint x: 252, endPoint y: 156, distance: 33.3
click at [252, 156] on td "New Activation [PERSON_NAME] Employee Number: 805043 [PERSON_NAME][EMAIL_ADDRES…" at bounding box center [290, 225] width 149 height 165
drag, startPoint x: 252, startPoint y: 156, endPoint x: 246, endPoint y: 155, distance: 5.5
copy td "[PERSON_NAME]"
drag, startPoint x: 278, startPoint y: 161, endPoint x: 261, endPoint y: 160, distance: 17.3
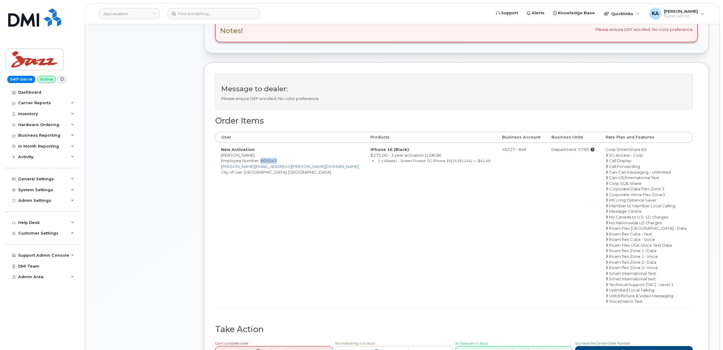
click at [261, 160] on td "New Activation [PERSON_NAME] Employee Number: 805043 [PERSON_NAME][EMAIL_ADDRES…" at bounding box center [290, 225] width 149 height 165
drag, startPoint x: 261, startPoint y: 161, endPoint x: 265, endPoint y: 163, distance: 4.2
copy span "805043"
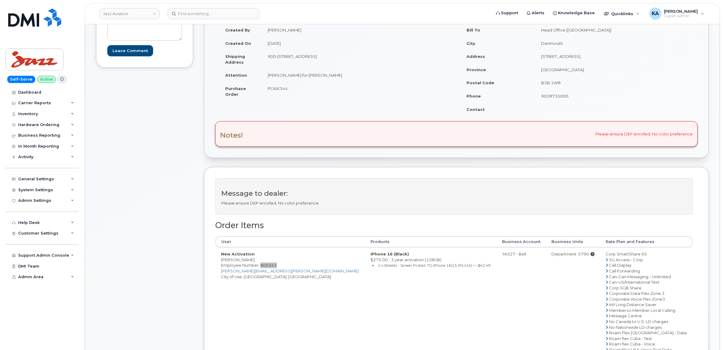
scroll to position [114, 0]
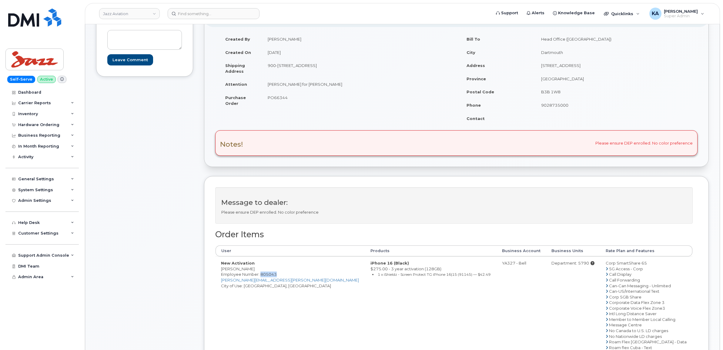
drag, startPoint x: 287, startPoint y: 97, endPoint x: 267, endPoint y: 98, distance: 20.0
click at [268, 98] on span "PO66344" at bounding box center [278, 97] width 20 height 5
drag, startPoint x: 268, startPoint y: 98, endPoint x: 271, endPoint y: 98, distance: 3.7
copy span "PO66344"
drag, startPoint x: 266, startPoint y: 67, endPoint x: 310, endPoint y: 70, distance: 43.7
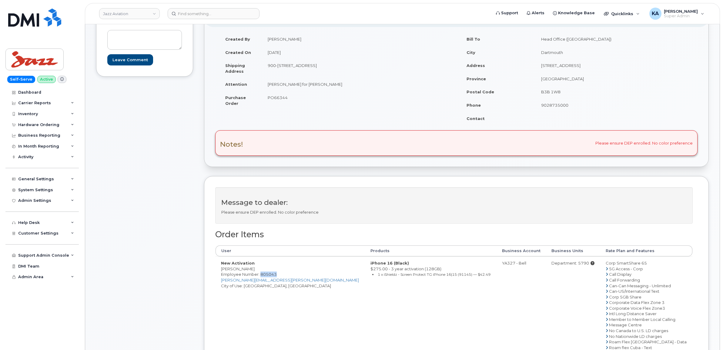
click at [310, 70] on td "900-[STREET_ADDRESS]" at bounding box center [357, 68] width 190 height 19
drag, startPoint x: 310, startPoint y: 70, endPoint x: 305, endPoint y: 66, distance: 6.0
copy td "900-[STREET_ADDRESS]"
drag, startPoint x: 347, startPoint y: 65, endPoint x: 366, endPoint y: 65, distance: 18.5
click at [366, 65] on td "[STREET_ADDRESS]" at bounding box center [357, 68] width 190 height 19
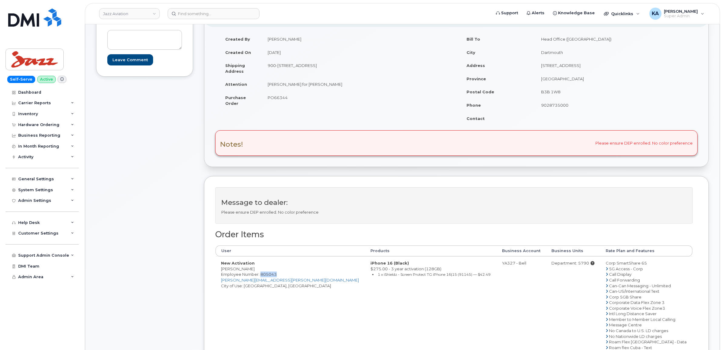
drag, startPoint x: 365, startPoint y: 65, endPoint x: 361, endPoint y: 65, distance: 4.2
copy td "L4V 1W5"
drag, startPoint x: 266, startPoint y: 85, endPoint x: 343, endPoint y: 90, distance: 77.5
click at [343, 90] on td "Kanwaldeep Singh for Bryan Simpson" at bounding box center [357, 84] width 190 height 13
drag, startPoint x: 343, startPoint y: 90, endPoint x: 337, endPoint y: 85, distance: 8.2
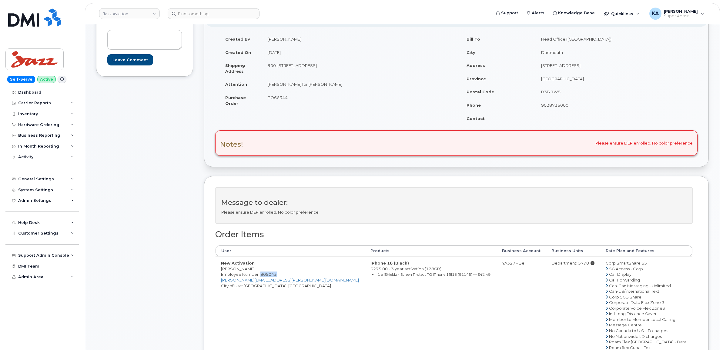
copy td "Kanwaldeep Singh for Bryan Simpson"
drag, startPoint x: 218, startPoint y: 267, endPoint x: 245, endPoint y: 267, distance: 27.3
click at [246, 268] on td "New Activation Bryan Simpson Employee Number: 805043 Bryan.Simpson@flyjazz.ca C…" at bounding box center [290, 338] width 149 height 165
drag, startPoint x: 245, startPoint y: 267, endPoint x: 211, endPoint y: 270, distance: 34.1
click at [211, 270] on div "Message to dealer: Please ensure DEP enrolled. No color preference Order Items …" at bounding box center [456, 330] width 505 height 308
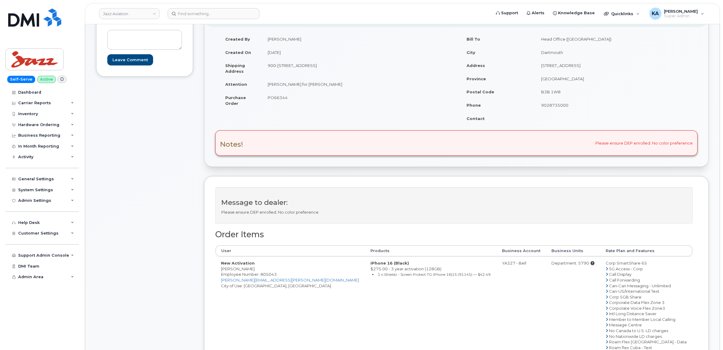
drag, startPoint x: 221, startPoint y: 270, endPoint x: 254, endPoint y: 271, distance: 32.5
click at [254, 271] on td "New Activation Bryan Simpson Employee Number: 805043 Bryan.Simpson@flyjazz.ca C…" at bounding box center [290, 338] width 149 height 165
drag, startPoint x: 254, startPoint y: 271, endPoint x: 249, endPoint y: 270, distance: 5.3
copy td "Bryan Simpson"
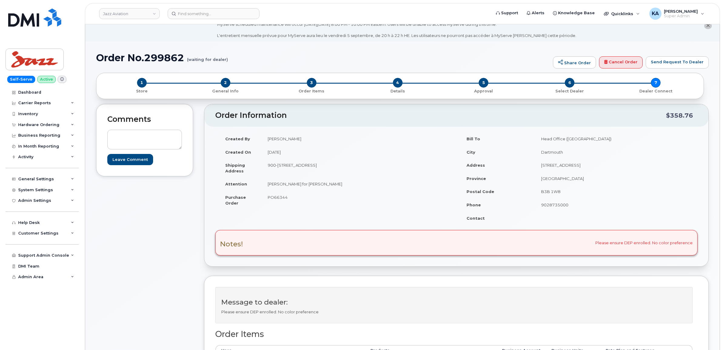
scroll to position [0, 0]
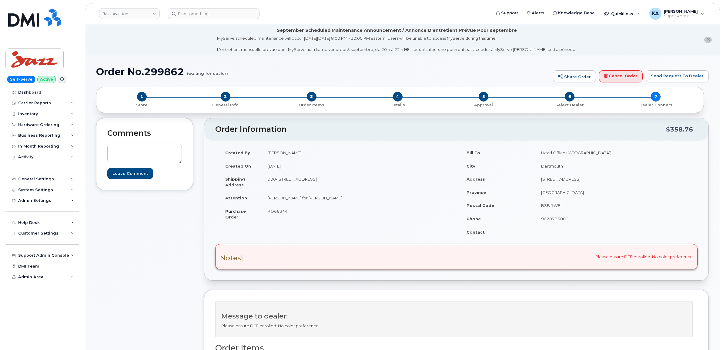
drag, startPoint x: 266, startPoint y: 211, endPoint x: 292, endPoint y: 214, distance: 26.2
click at [293, 214] on td "PO66344" at bounding box center [357, 214] width 190 height 19
drag, startPoint x: 292, startPoint y: 214, endPoint x: 286, endPoint y: 211, distance: 6.6
copy span "PO66344"
drag, startPoint x: 596, startPoint y: 257, endPoint x: 692, endPoint y: 258, distance: 95.5
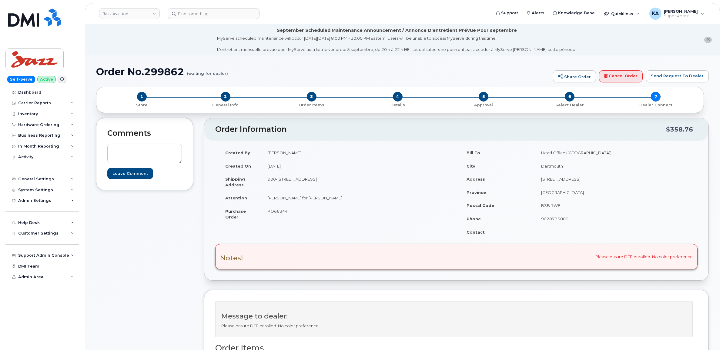
click at [692, 258] on div "Notes! Please ensure DEP enrolled. No color preference" at bounding box center [456, 256] width 482 height 25
drag, startPoint x: 692, startPoint y: 258, endPoint x: 681, endPoint y: 257, distance: 10.3
copy div "Please ensure DEP enrolled. No color preference"
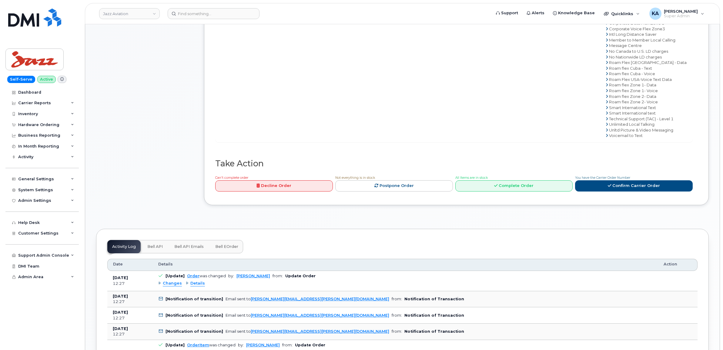
scroll to position [417, 0]
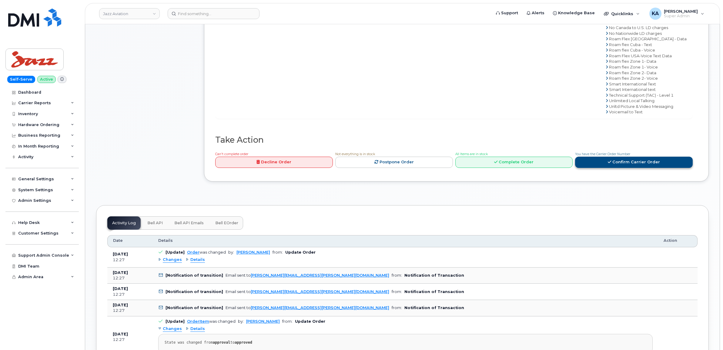
click at [599, 164] on link "Confirm Carrier Order" at bounding box center [634, 162] width 118 height 11
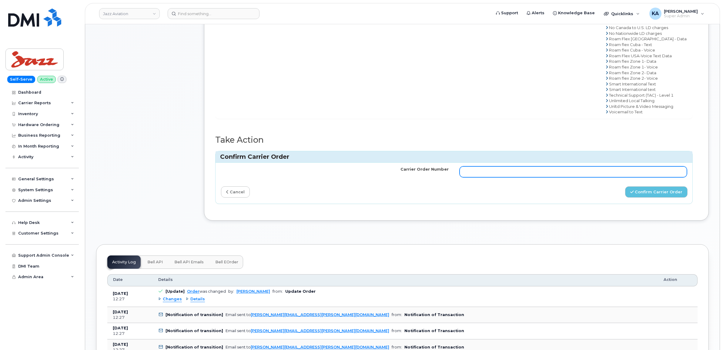
click at [484, 174] on input "Carrier Order Number" at bounding box center [574, 171] width 228 height 11
paste input "3012350"
type input "3012350"
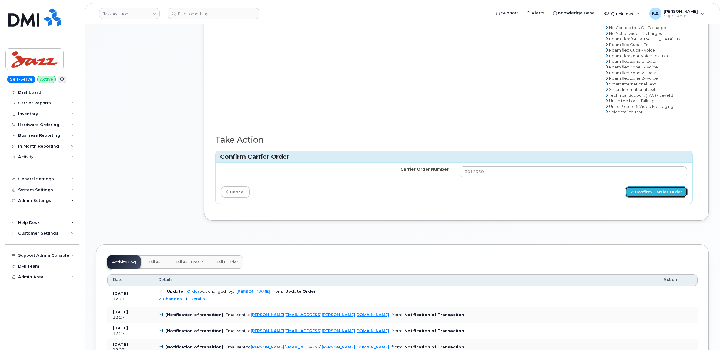
click at [643, 193] on button "Confirm Carrier Order" at bounding box center [656, 191] width 62 height 11
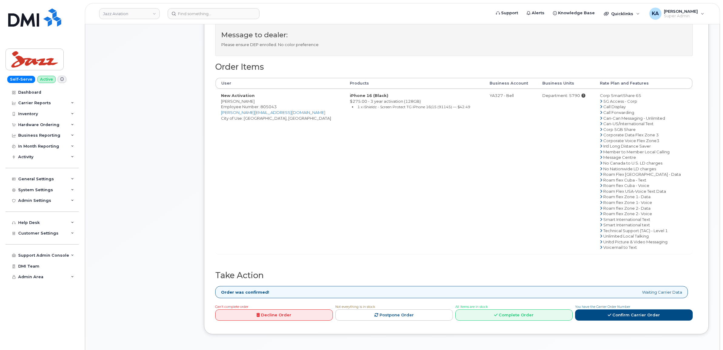
scroll to position [303, 0]
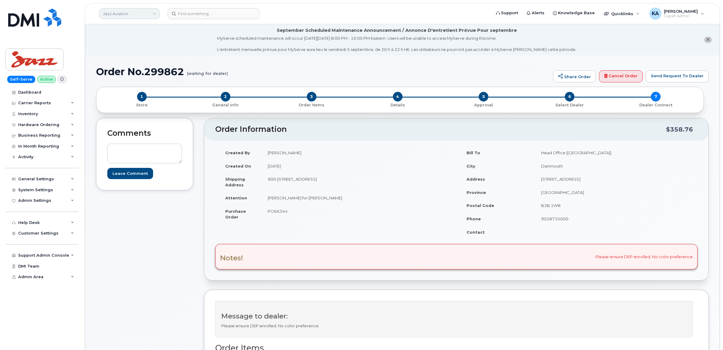
click at [137, 15] on link "Jazz Aviation" at bounding box center [129, 13] width 61 height 11
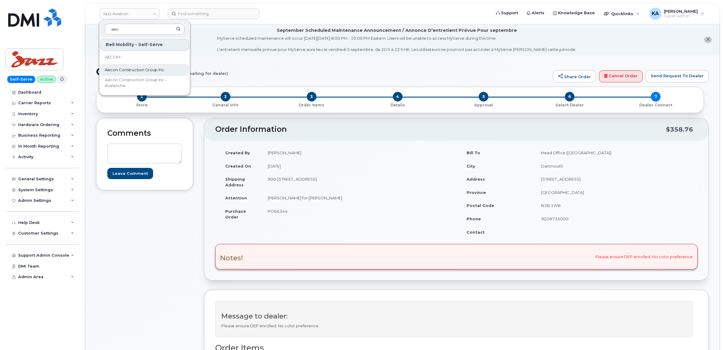
type input "aec"
click at [120, 68] on span "Aecon Construction Group Inc" at bounding box center [134, 70] width 59 height 6
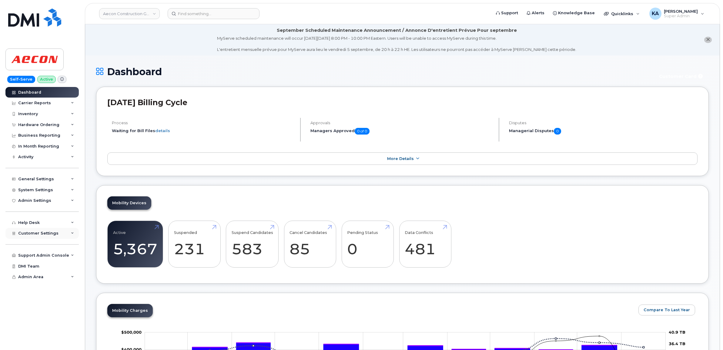
click at [49, 235] on span "Customer Settings" at bounding box center [38, 233] width 40 height 5
click at [36, 122] on div "Hardware Ordering" at bounding box center [41, 124] width 73 height 11
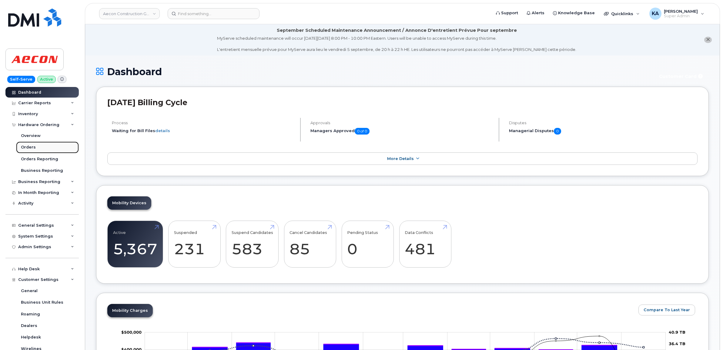
click at [31, 146] on div "Orders" at bounding box center [28, 147] width 15 height 5
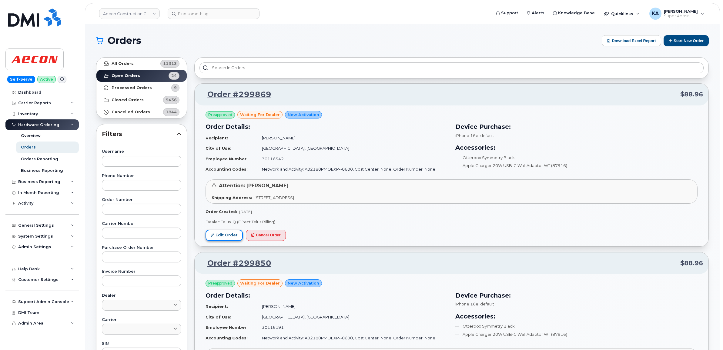
click at [219, 235] on link "Edit Order" at bounding box center [224, 235] width 37 height 11
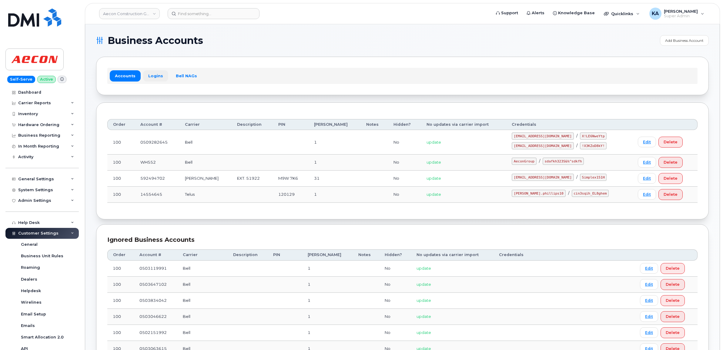
click at [153, 76] on link "Logins" at bounding box center [155, 75] width 25 height 11
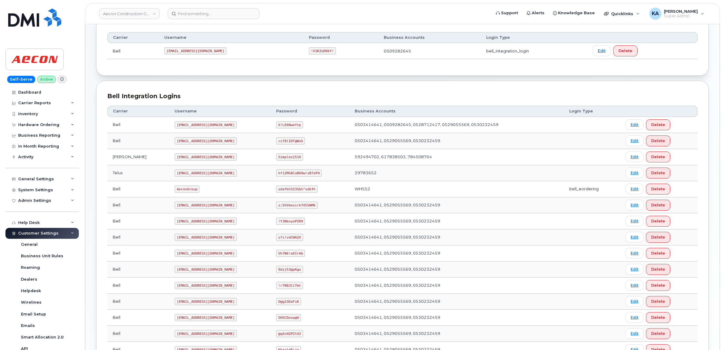
scroll to position [62, 0]
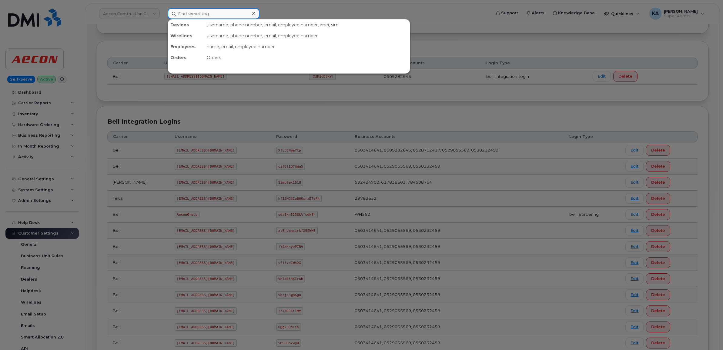
paste input "4034631247"
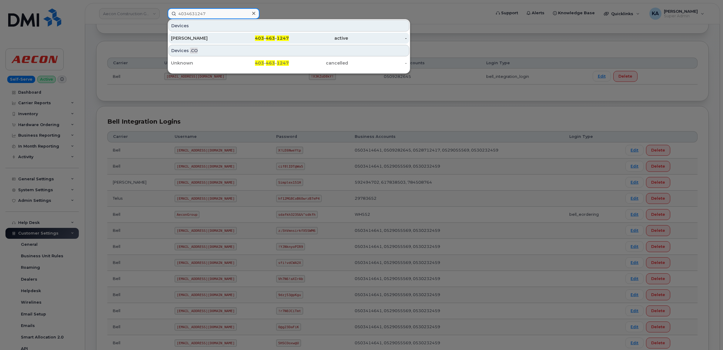
type input "4034631247"
click at [196, 37] on div "Nicole Gergely" at bounding box center [200, 38] width 59 height 6
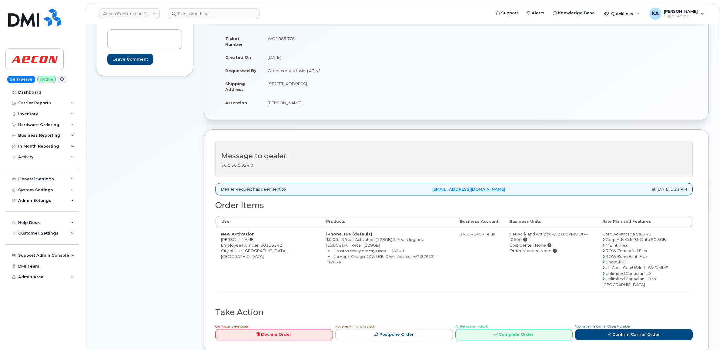
scroll to position [114, 0]
drag, startPoint x: 220, startPoint y: 236, endPoint x: 255, endPoint y: 236, distance: 35.2
click at [256, 236] on td "New Activation [PERSON_NAME] Employee Number: 30116542 City of Use: [GEOGRAPHIC…" at bounding box center [268, 260] width 105 height 64
drag, startPoint x: 255, startPoint y: 236, endPoint x: 249, endPoint y: 235, distance: 6.4
copy td "[PERSON_NAME]"
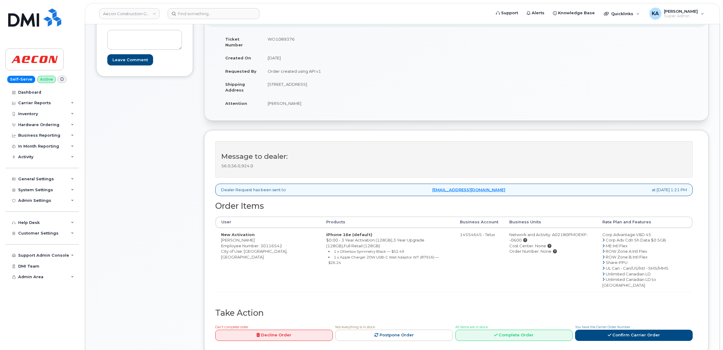
drag, startPoint x: 265, startPoint y: 38, endPoint x: 295, endPoint y: 40, distance: 30.4
click at [295, 40] on td "WO1089376" at bounding box center [357, 41] width 190 height 19
drag, startPoint x: 295, startPoint y: 40, endPoint x: 292, endPoint y: 40, distance: 3.4
copy td "WO1089376"
drag, startPoint x: 219, startPoint y: 234, endPoint x: 254, endPoint y: 237, distance: 35.0
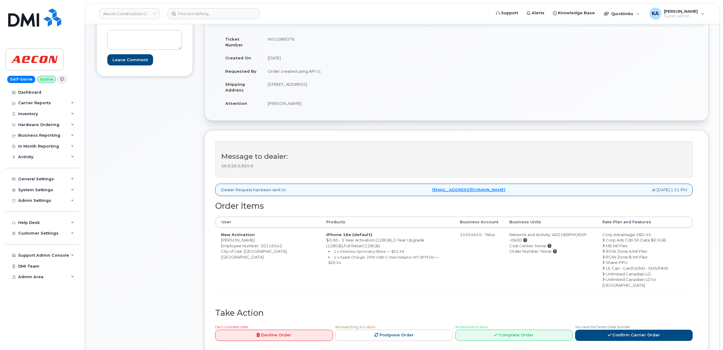
click at [254, 237] on td "New Activation [PERSON_NAME] Employee Number: 30116542 City of Use: [GEOGRAPHIC…" at bounding box center [268, 260] width 105 height 64
copy td "[PERSON_NAME]"
drag, startPoint x: 266, startPoint y: 78, endPoint x: 301, endPoint y: 80, distance: 35.2
click at [301, 80] on td "[STREET_ADDRESS]" at bounding box center [357, 87] width 190 height 19
copy td "1635 Tricont Ave"
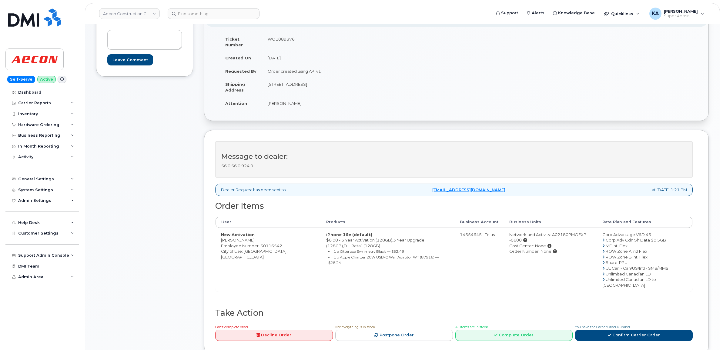
drag, startPoint x: 303, startPoint y: 78, endPoint x: 317, endPoint y: 80, distance: 13.8
click at [317, 80] on td "[STREET_ADDRESS]" at bounding box center [357, 87] width 190 height 19
copy td "Whitby"
drag, startPoint x: 362, startPoint y: 78, endPoint x: 378, endPoint y: 79, distance: 15.8
click at [378, 79] on td "[STREET_ADDRESS]" at bounding box center [357, 87] width 190 height 19
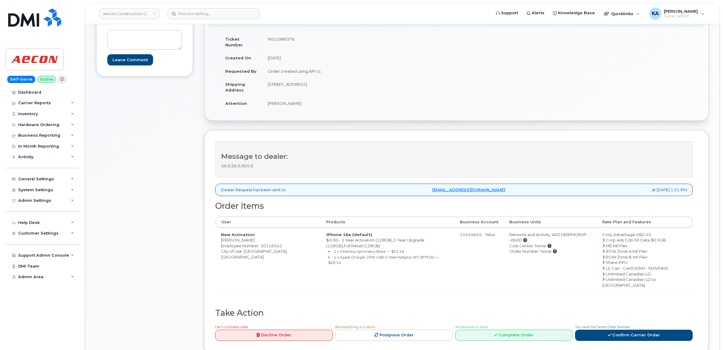
drag, startPoint x: 378, startPoint y: 79, endPoint x: 386, endPoint y: 83, distance: 9.1
click at [387, 84] on td "1635 Tricont Ave, Whitby, L1N 7N5 Whitby ON L1N 7N5" at bounding box center [357, 87] width 190 height 19
drag, startPoint x: 382, startPoint y: 79, endPoint x: 363, endPoint y: 79, distance: 19.1
click at [363, 79] on td "1635 Tricont Ave, Whitby, L1N 7N5 Whitby ON L1N 7N5" at bounding box center [357, 87] width 190 height 19
copy td "L1N 7N5"
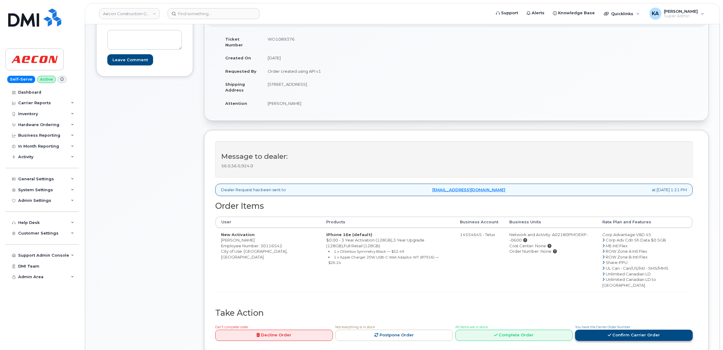
click at [608, 333] on icon at bounding box center [609, 335] width 3 height 4
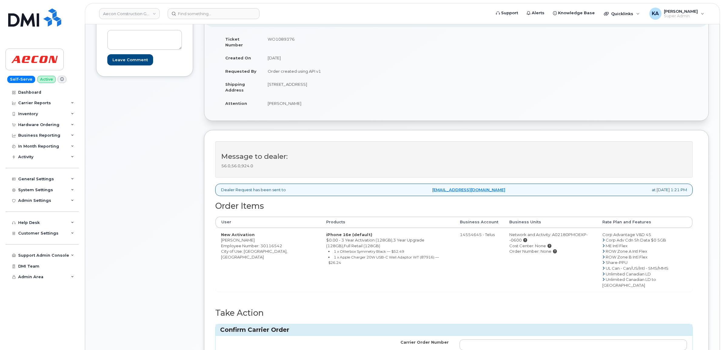
scroll to position [152, 0]
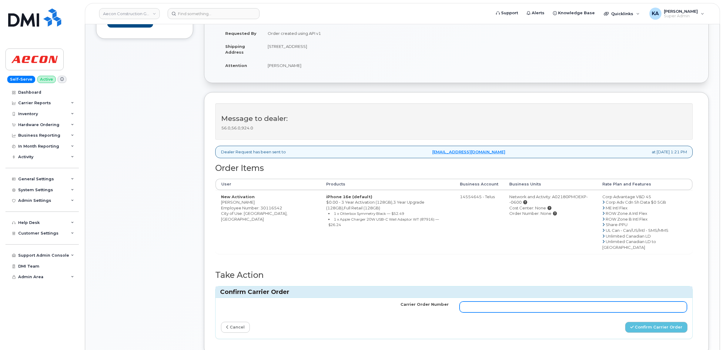
click at [496, 302] on input "Carrier Order Number" at bounding box center [574, 307] width 228 height 11
paste input "TL60024455"
type input "TL60024455"
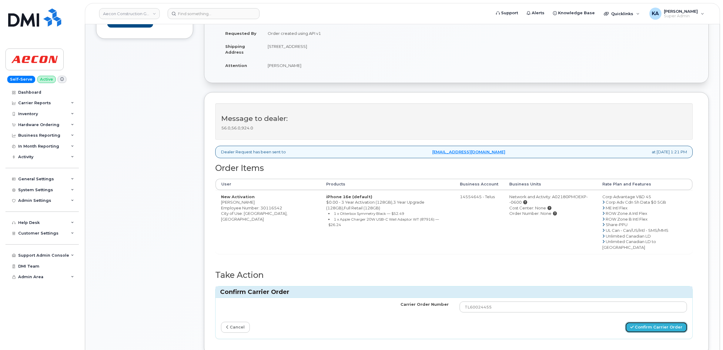
click at [644, 322] on button "Confirm Carrier Order" at bounding box center [656, 327] width 62 height 11
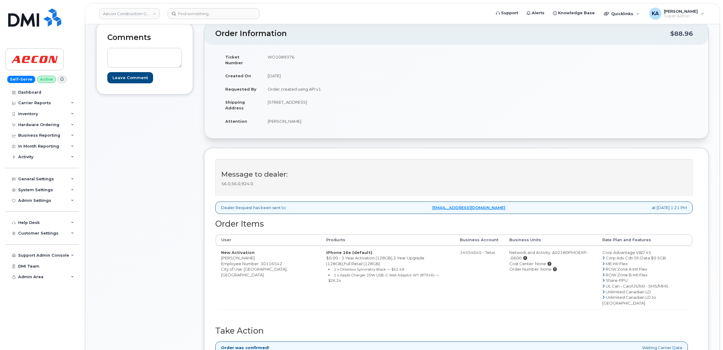
scroll to position [114, 0]
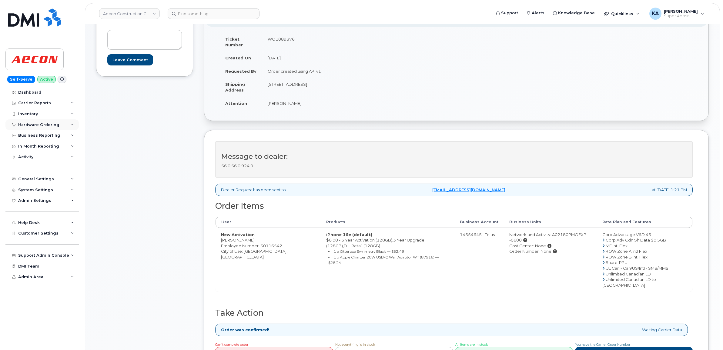
click at [28, 123] on div "Hardware Ordering" at bounding box center [38, 124] width 41 height 5
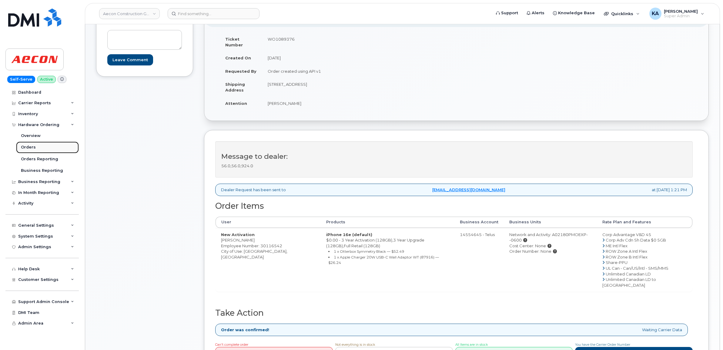
click at [28, 145] on link "Orders" at bounding box center [47, 148] width 63 height 12
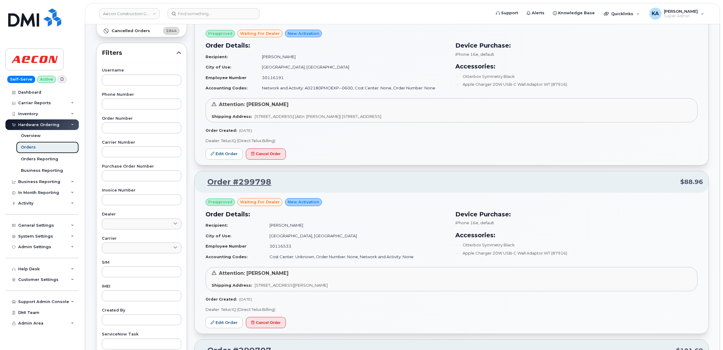
scroll to position [38, 0]
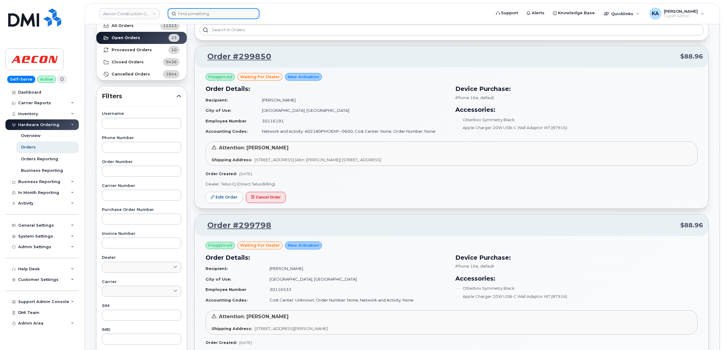
click at [203, 10] on input at bounding box center [214, 13] width 92 height 11
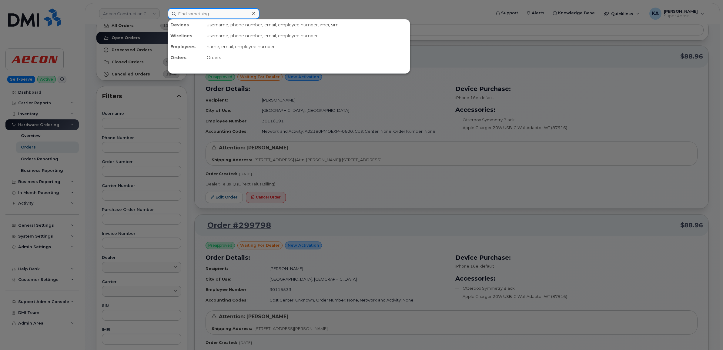
paste input "5875458975"
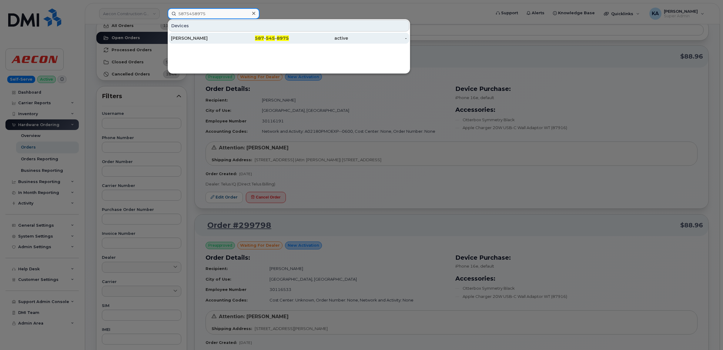
type input "5875458975"
click at [193, 39] on div "Paul Hastie" at bounding box center [200, 38] width 59 height 6
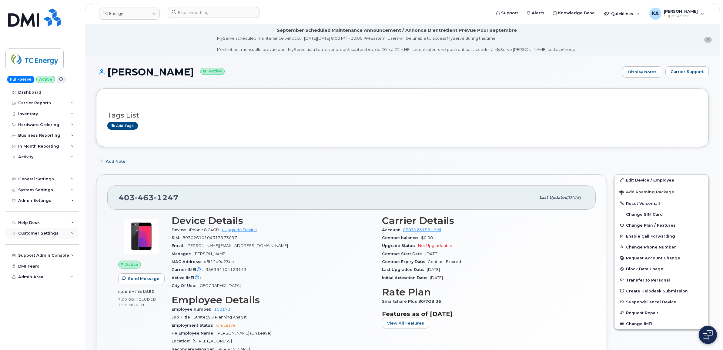
click at [31, 235] on span "Customer Settings" at bounding box center [38, 233] width 40 height 5
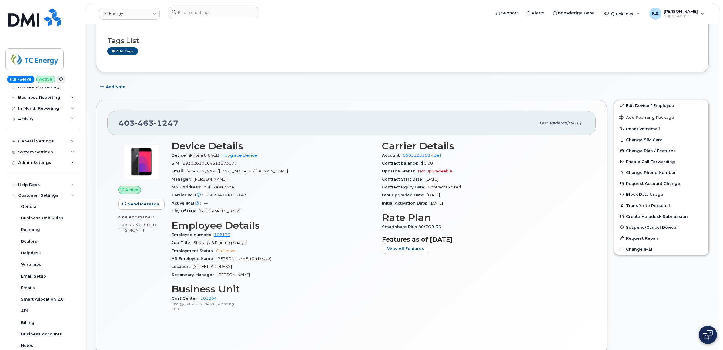
scroll to position [114, 0]
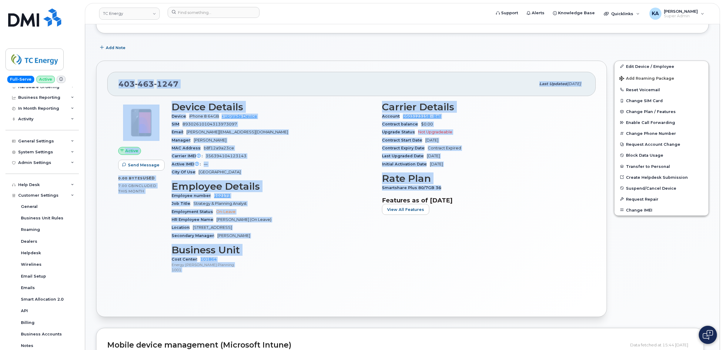
drag, startPoint x: 114, startPoint y: 84, endPoint x: 456, endPoint y: 188, distance: 356.8
click at [456, 188] on div "[PHONE_NUMBER] Last updated [DATE] Active Send Message 0.00 Bytes  used 7.00 GB…" at bounding box center [351, 189] width 511 height 257
drag, startPoint x: 455, startPoint y: 188, endPoint x: 404, endPoint y: 146, distance: 65.7
copy div "403 463 1247 Last updated Sep 03, 2025 Active Send Message 0.00 Bytes  used 7.0…"
click at [197, 79] on div "403 463 1247" at bounding box center [327, 84] width 417 height 13
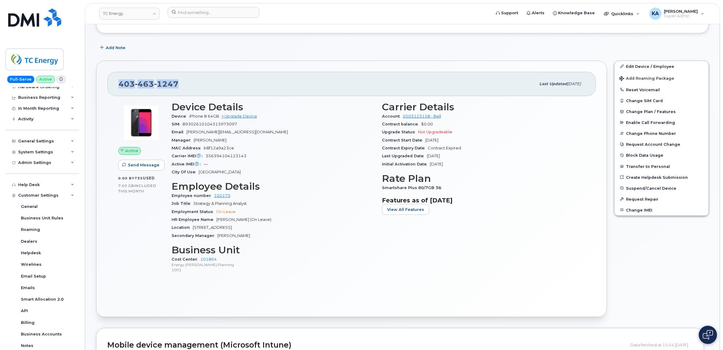
drag, startPoint x: 184, startPoint y: 84, endPoint x: 120, endPoint y: 86, distance: 63.7
click at [120, 86] on div "403 463 1247" at bounding box center [327, 84] width 417 height 13
drag, startPoint x: 120, startPoint y: 86, endPoint x: 125, endPoint y: 85, distance: 4.6
copy span "403 463 1247"
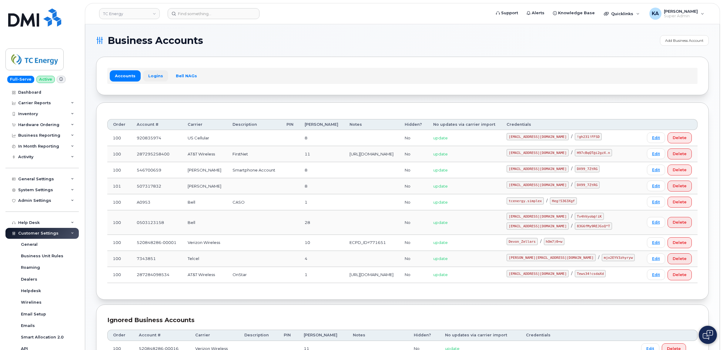
click at [151, 77] on link "Logins" at bounding box center [155, 75] width 25 height 11
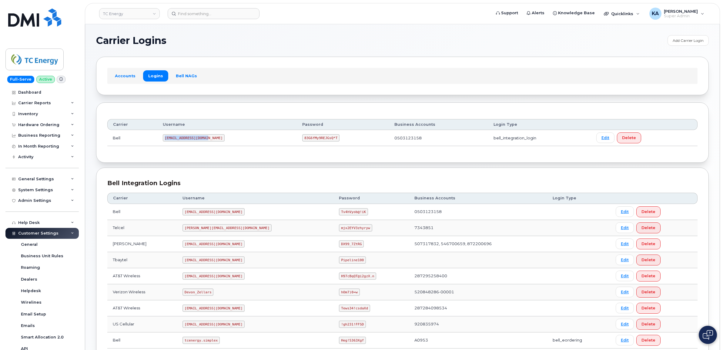
drag, startPoint x: 167, startPoint y: 139, endPoint x: 209, endPoint y: 139, distance: 41.2
click at [209, 139] on td "tcenergysm@myserve.ca" at bounding box center [227, 138] width 140 height 16
drag, startPoint x: 209, startPoint y: 139, endPoint x: 193, endPoint y: 137, distance: 15.6
copy code "tcenergysm@myserve.ca"
drag, startPoint x: 281, startPoint y: 137, endPoint x: 315, endPoint y: 138, distance: 33.7
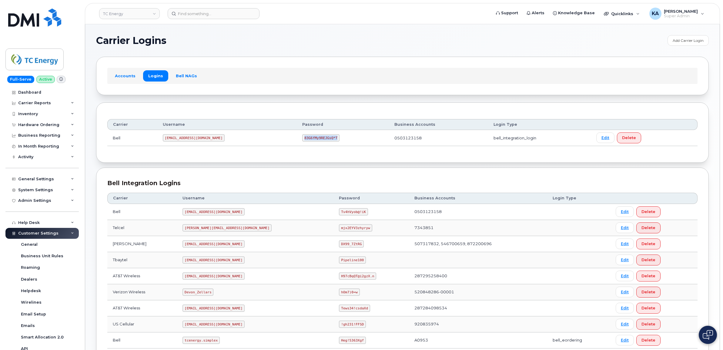
click at [317, 139] on td "83G6fMy9REJGsQ*T" at bounding box center [343, 138] width 92 height 16
drag, startPoint x: 315, startPoint y: 138, endPoint x: 308, endPoint y: 136, distance: 7.3
copy code "83G6fMy9REJGsQ*T"
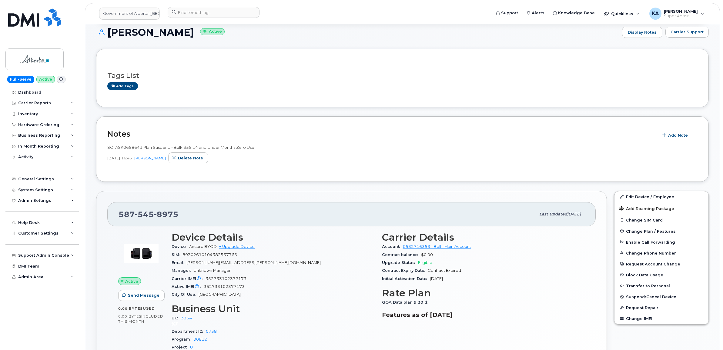
scroll to position [114, 0]
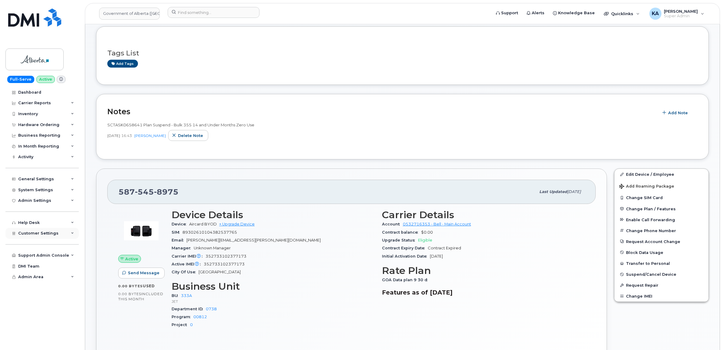
click at [30, 235] on span "Customer Settings" at bounding box center [38, 233] width 40 height 5
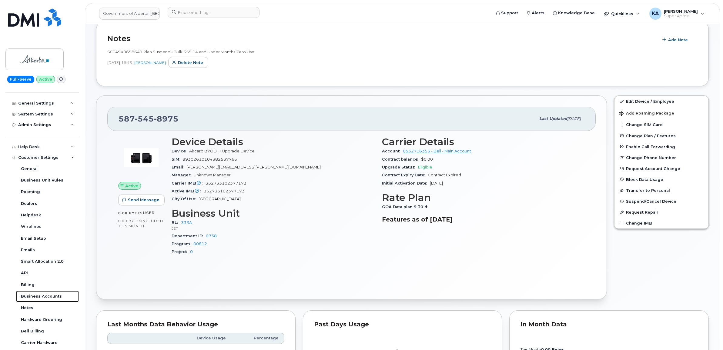
scroll to position [189, 0]
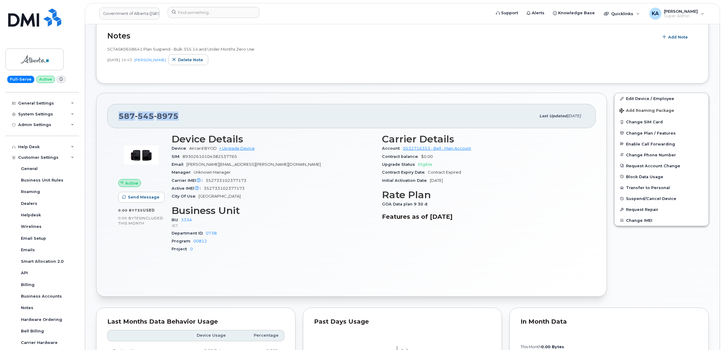
drag, startPoint x: 186, startPoint y: 115, endPoint x: 116, endPoint y: 115, distance: 69.4
click at [116, 115] on div "587 545 8975 Last updated Sep 03, 2025" at bounding box center [351, 116] width 488 height 24
drag, startPoint x: 116, startPoint y: 115, endPoint x: 121, endPoint y: 115, distance: 4.5
copy span "587 545 8975"
click at [300, 136] on h3 "Device Details" at bounding box center [273, 139] width 203 height 11
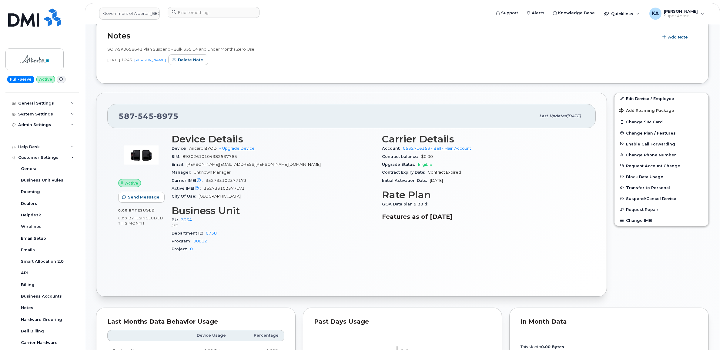
drag, startPoint x: 115, startPoint y: 117, endPoint x: 475, endPoint y: 184, distance: 366.3
click at [475, 184] on div "587 545 8975 Last updated Sep 03, 2025 Active Send Message 0.00 Bytes  used 0.0…" at bounding box center [351, 195] width 511 height 204
copy div "587 545 8975 Last updated Sep 03, 2025 Active Send Message 0.00 Bytes  used 0.0…"
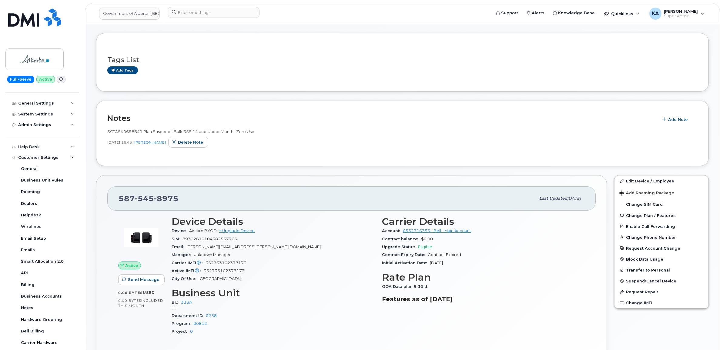
scroll to position [152, 0]
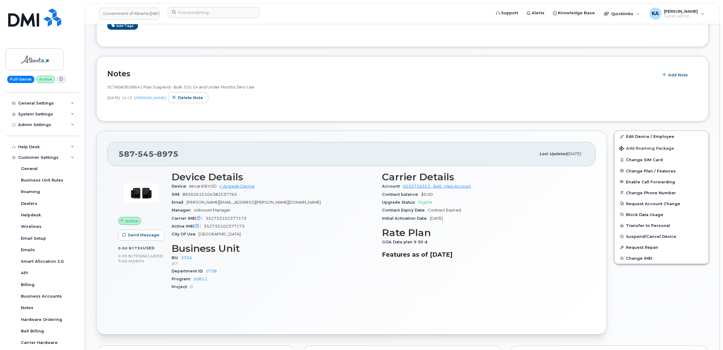
click at [331, 240] on div "Device Details Device Aircard BYOD + Upgrade Device SIM 89302610104382537765 Em…" at bounding box center [273, 234] width 210 height 132
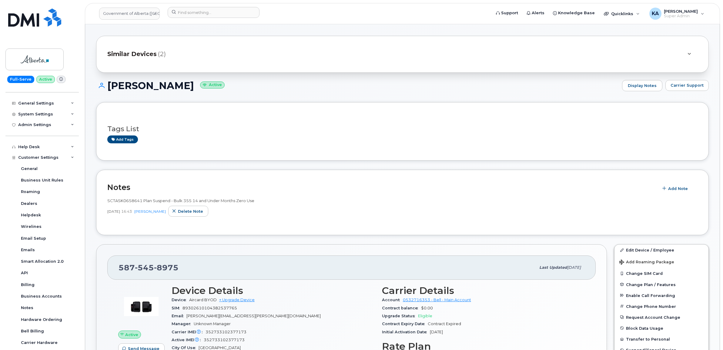
scroll to position [0, 0]
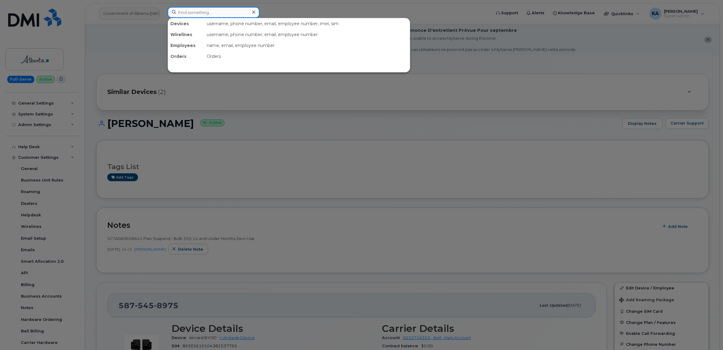
paste input "7807287801"
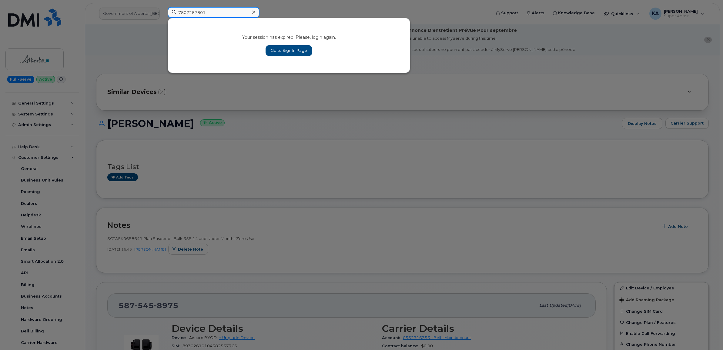
type input "7807287801"
click at [279, 50] on link "Go to Sign In Page" at bounding box center [289, 50] width 47 height 11
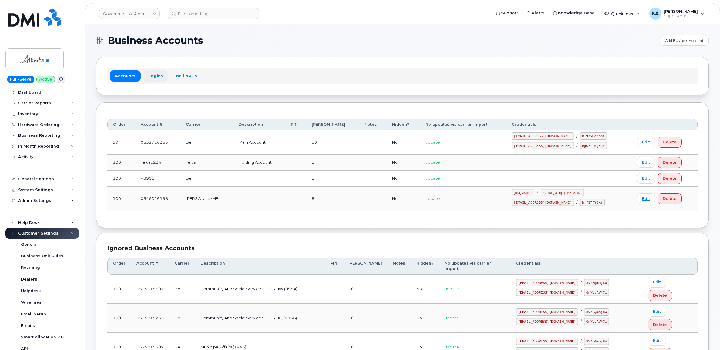
click at [156, 74] on link "Logins" at bounding box center [155, 75] width 25 height 11
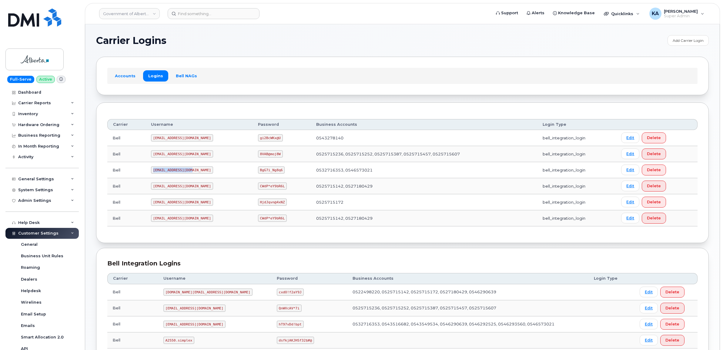
drag, startPoint x: 152, startPoint y: 172, endPoint x: 189, endPoint y: 173, distance: 37.0
click at [189, 173] on code "[EMAIL_ADDRESS][DOMAIN_NAME]" at bounding box center [182, 169] width 62 height 7
drag, startPoint x: 189, startPoint y: 173, endPoint x: 183, endPoint y: 170, distance: 6.5
copy code "[EMAIL_ADDRESS][DOMAIN_NAME]"
drag, startPoint x: 240, startPoint y: 170, endPoint x: 266, endPoint y: 172, distance: 26.1
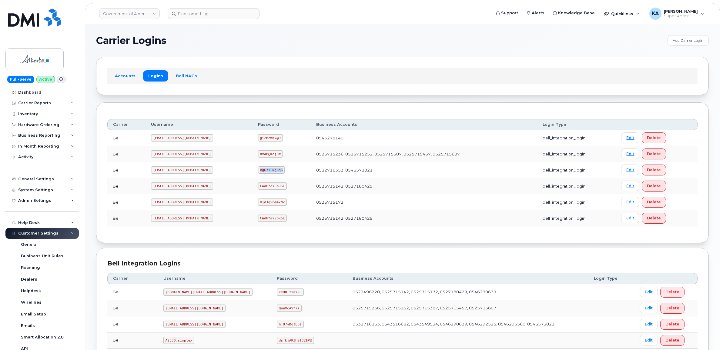
click at [267, 172] on td "BgG7i_Ng8q6" at bounding box center [282, 170] width 59 height 16
drag, startPoint x: 266, startPoint y: 172, endPoint x: 253, endPoint y: 171, distance: 13.4
copy code "BgG7i_Ng8q6"
drag, startPoint x: 151, startPoint y: 171, endPoint x: 190, endPoint y: 171, distance: 39.1
click at [194, 174] on td "[EMAIL_ADDRESS][DOMAIN_NAME]" at bounding box center [199, 170] width 107 height 16
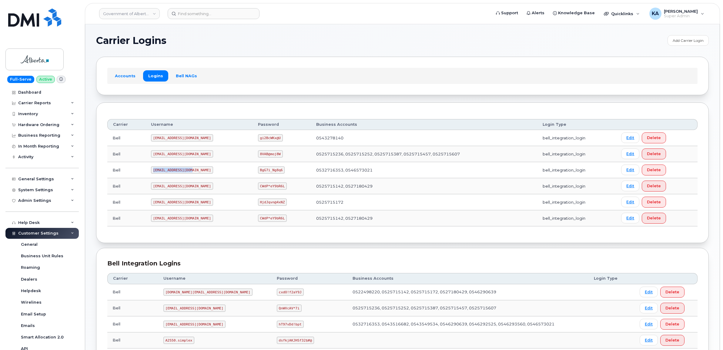
drag, startPoint x: 190, startPoint y: 171, endPoint x: 179, endPoint y: 170, distance: 11.3
copy code "[EMAIL_ADDRESS][DOMAIN_NAME]"
drag, startPoint x: 238, startPoint y: 172, endPoint x: 270, endPoint y: 175, distance: 31.7
click at [270, 175] on td "BgG7i_Ng8q6" at bounding box center [282, 170] width 59 height 16
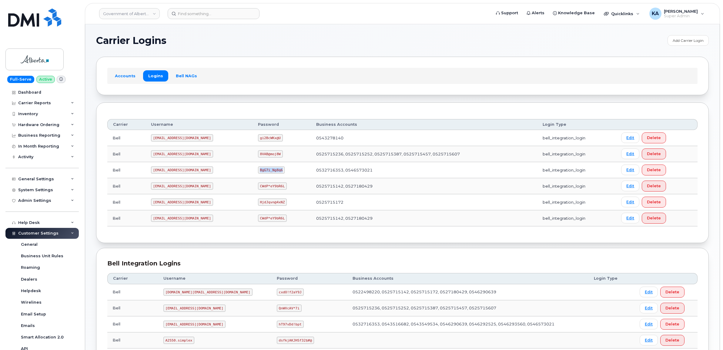
drag, startPoint x: 270, startPoint y: 175, endPoint x: 255, endPoint y: 172, distance: 15.1
copy code "BgG7i_Ng8q6"
drag, startPoint x: 153, startPoint y: 170, endPoint x: 186, endPoint y: 173, distance: 32.3
click at [186, 174] on code "[EMAIL_ADDRESS][DOMAIN_NAME]" at bounding box center [182, 169] width 62 height 7
drag, startPoint x: 186, startPoint y: 173, endPoint x: 179, endPoint y: 170, distance: 7.2
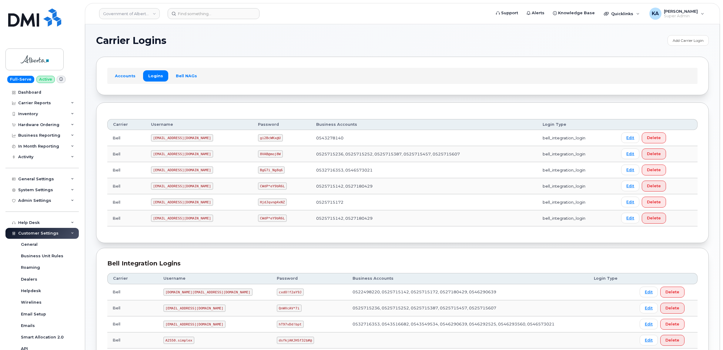
drag, startPoint x: 179, startPoint y: 170, endPoint x: 209, endPoint y: 166, distance: 30.3
click at [209, 166] on td "[EMAIL_ADDRESS][DOMAIN_NAME]" at bounding box center [199, 170] width 107 height 16
drag, startPoint x: 151, startPoint y: 171, endPoint x: 194, endPoint y: 175, distance: 43.5
click at [194, 175] on td "[EMAIL_ADDRESS][DOMAIN_NAME]" at bounding box center [199, 170] width 107 height 16
drag, startPoint x: 194, startPoint y: 175, endPoint x: 178, endPoint y: 171, distance: 17.2
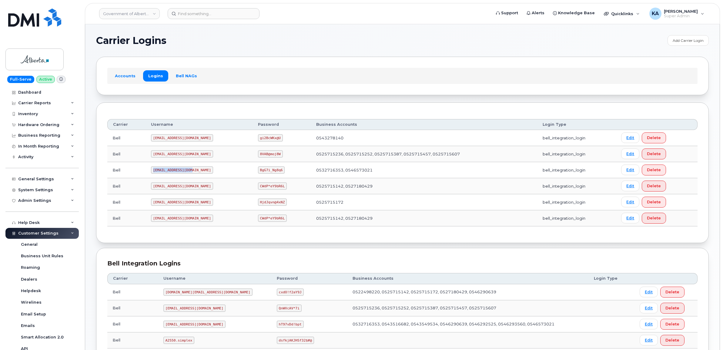
copy code "[EMAIL_ADDRESS][DOMAIN_NAME]"
drag, startPoint x: 237, startPoint y: 170, endPoint x: 266, endPoint y: 174, distance: 28.7
click at [266, 174] on td "BgG7i_Ng8q6" at bounding box center [282, 170] width 59 height 16
drag, startPoint x: 266, startPoint y: 174, endPoint x: 255, endPoint y: 169, distance: 11.7
copy code "BgG7i_Ng8q6"
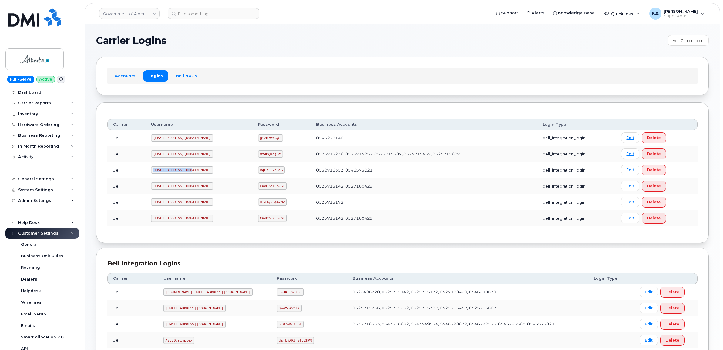
drag, startPoint x: 152, startPoint y: 171, endPoint x: 196, endPoint y: 174, distance: 44.1
click at [196, 174] on td "[EMAIL_ADDRESS][DOMAIN_NAME]" at bounding box center [199, 170] width 107 height 16
drag, startPoint x: 196, startPoint y: 174, endPoint x: 181, endPoint y: 170, distance: 16.0
copy code "[EMAIL_ADDRESS][DOMAIN_NAME]"
drag, startPoint x: 240, startPoint y: 170, endPoint x: 265, endPoint y: 172, distance: 25.6
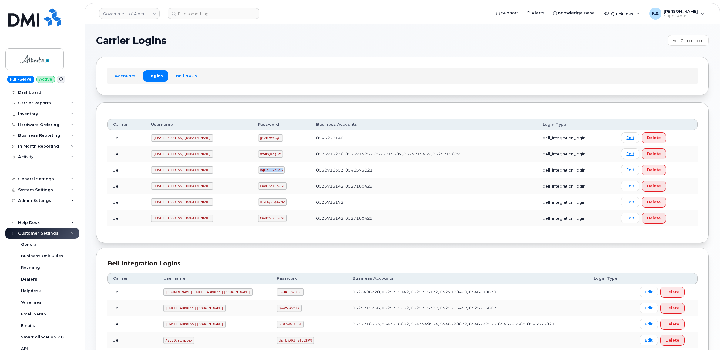
click at [265, 172] on td "BgG7i_Ng8q6" at bounding box center [282, 170] width 59 height 16
drag, startPoint x: 265, startPoint y: 172, endPoint x: 257, endPoint y: 171, distance: 8.0
copy code "BgG7i_Ng8q6"
